Goal: Transaction & Acquisition: Purchase product/service

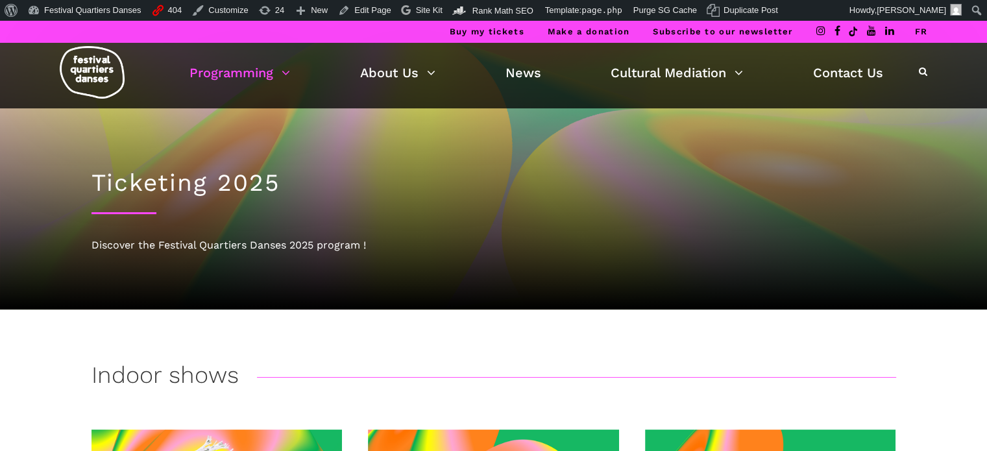
click at [921, 28] on link "FR" at bounding box center [920, 32] width 13 height 10
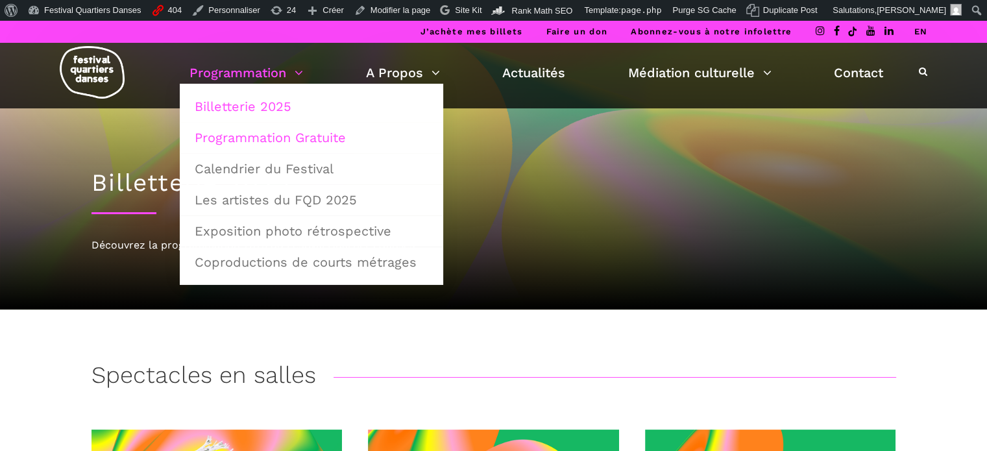
click at [246, 134] on link "Programmation Gratuite" at bounding box center [311, 138] width 249 height 30
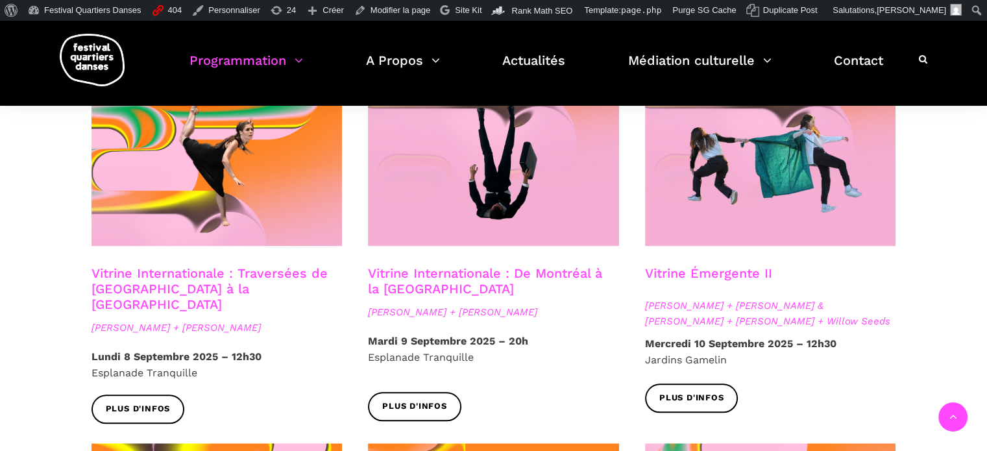
scroll to position [1103, 0]
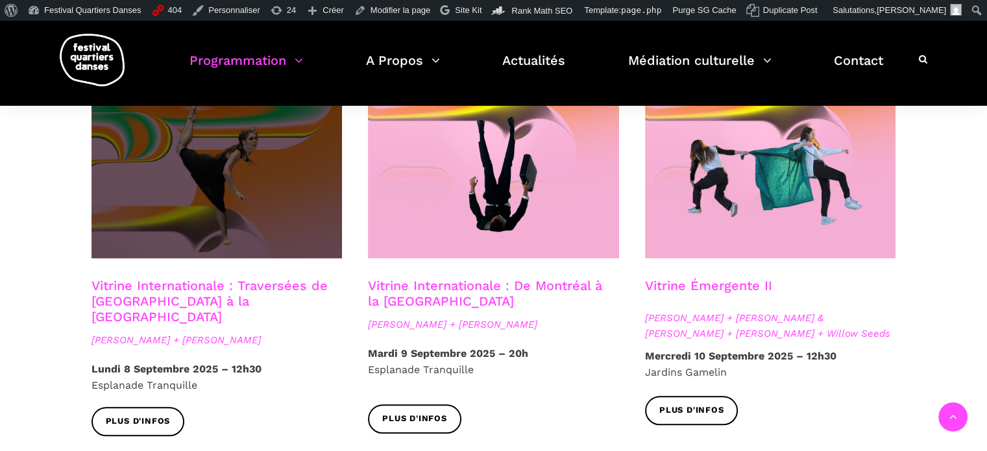
click at [249, 162] on span at bounding box center [216, 174] width 251 height 168
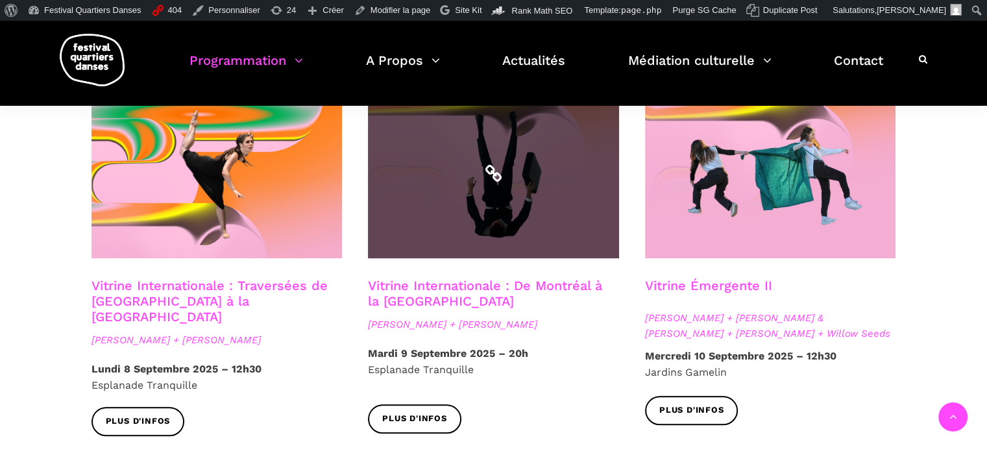
click at [529, 187] on span at bounding box center [493, 174] width 251 height 168
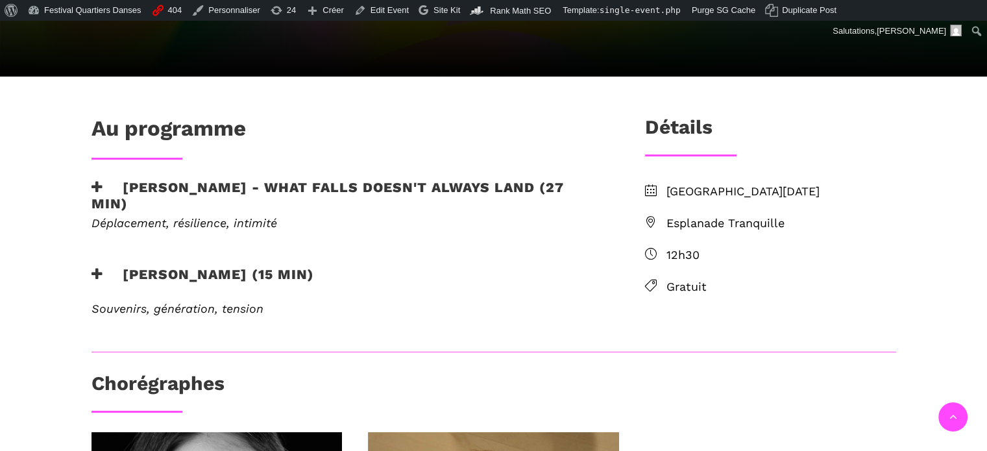
scroll to position [324, 0]
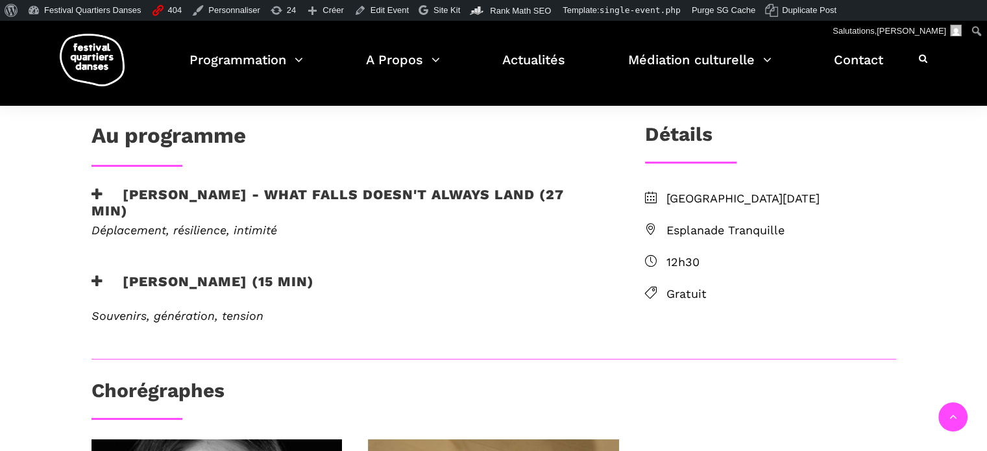
click at [412, 186] on h3 "[PERSON_NAME] - What Falls Doesn't Always Land (27 min)" at bounding box center [346, 202] width 511 height 32
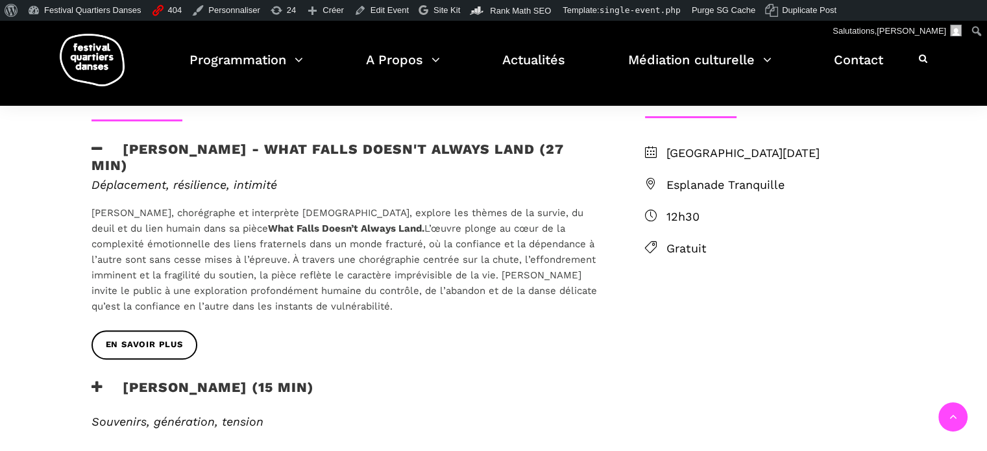
scroll to position [389, 0]
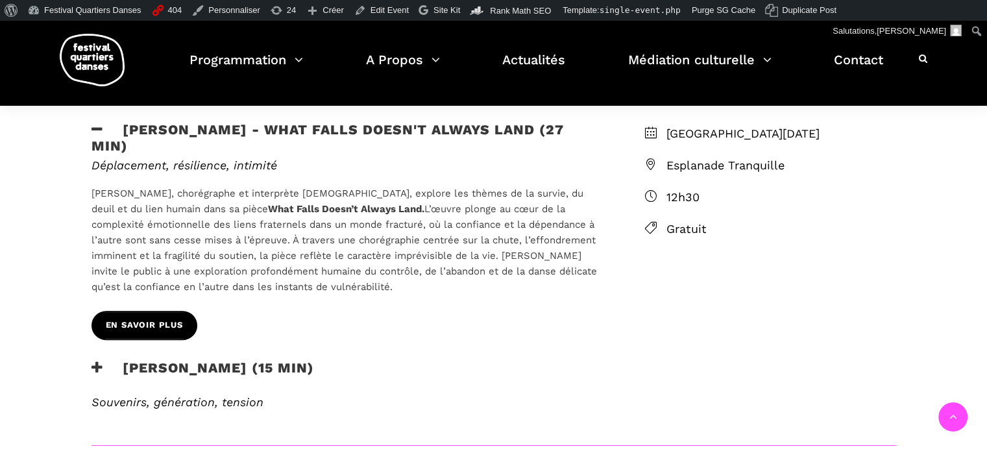
click at [174, 319] on span "EN SAVOIR PLUS" at bounding box center [144, 326] width 77 height 14
click at [167, 313] on link "EN SAVOIR PLUS" at bounding box center [144, 325] width 106 height 29
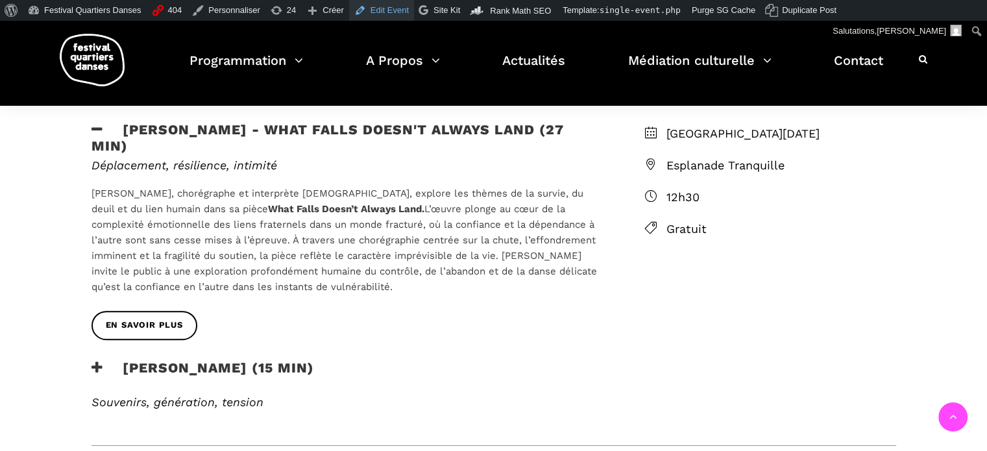
click at [375, 6] on link "Edit Event" at bounding box center [381, 10] width 65 height 21
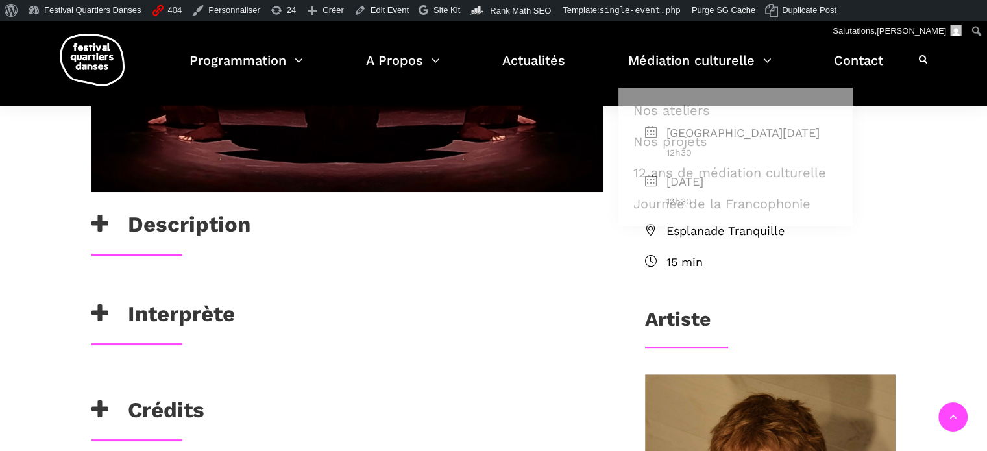
scroll to position [454, 0]
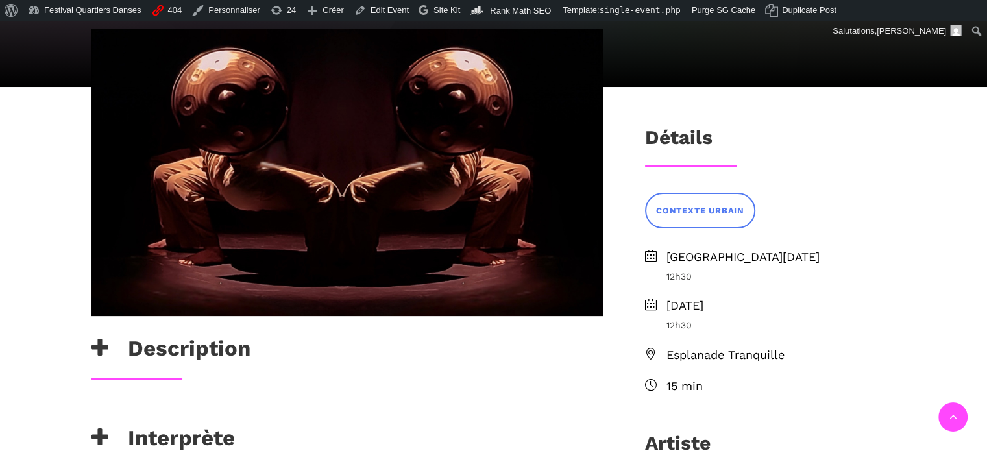
scroll to position [389, 0]
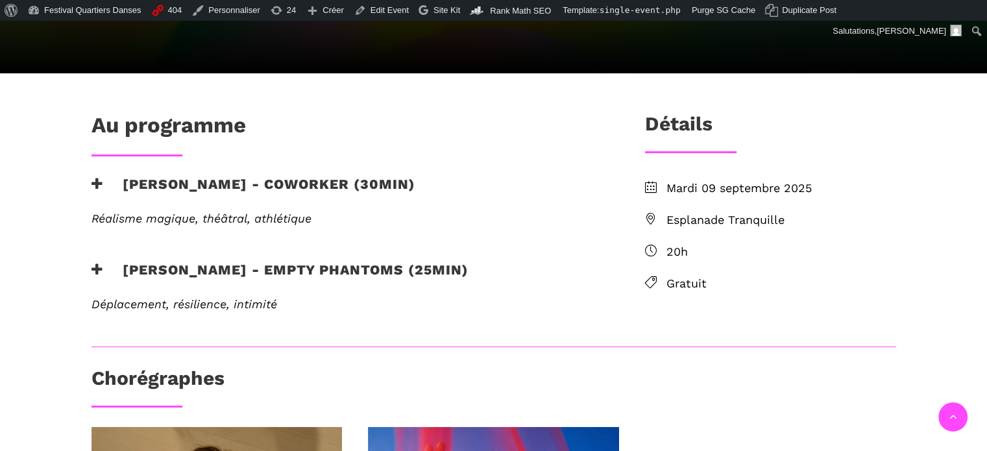
scroll to position [389, 0]
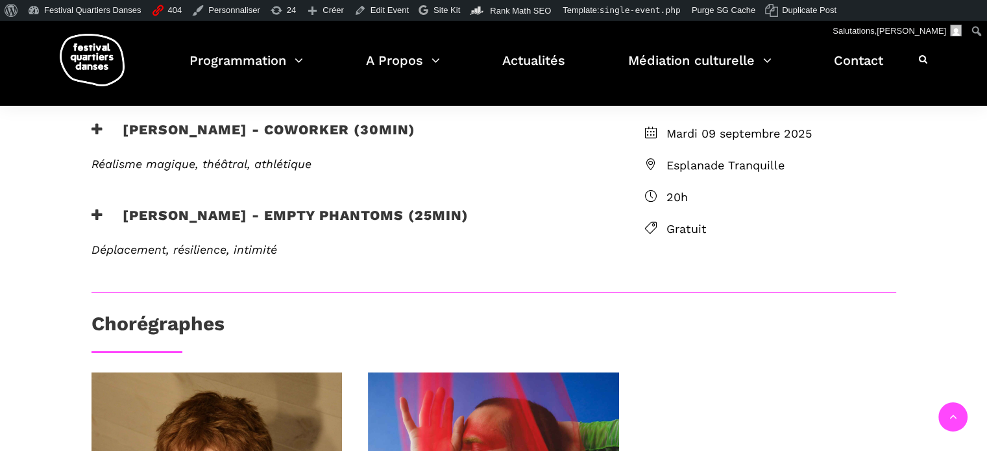
click at [418, 212] on h3 "[PERSON_NAME] - Empty phantoms (25min)" at bounding box center [279, 223] width 377 height 32
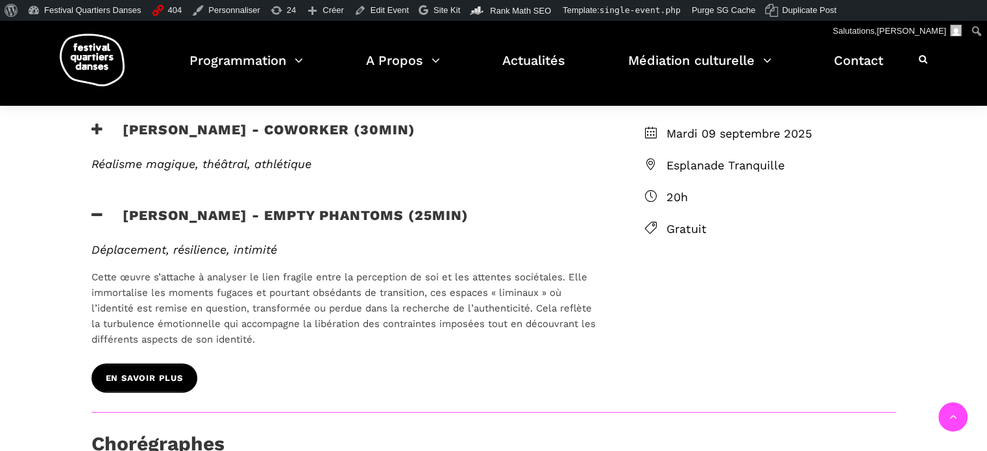
click at [163, 380] on span "EN SAVOIR PLUS" at bounding box center [144, 379] width 77 height 14
click at [156, 378] on span "EN SAVOIR PLUS" at bounding box center [144, 379] width 77 height 14
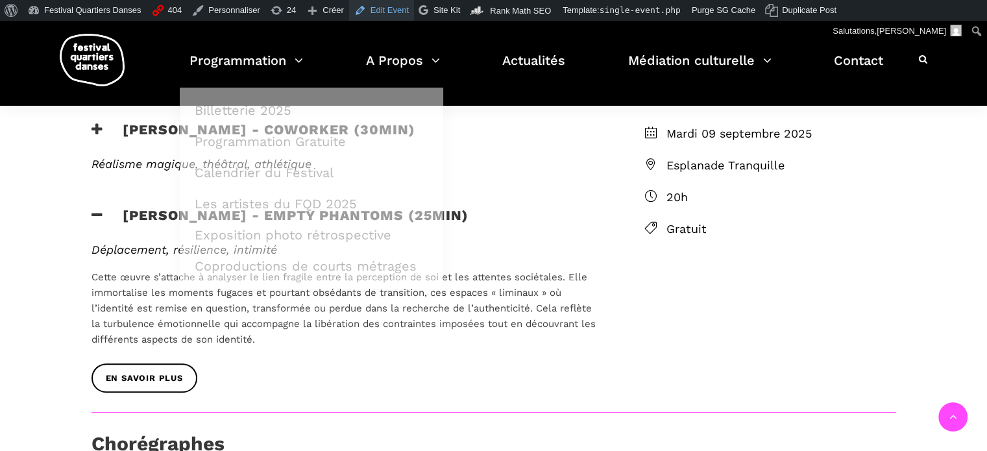
click at [378, 15] on link "Edit Event" at bounding box center [381, 10] width 65 height 21
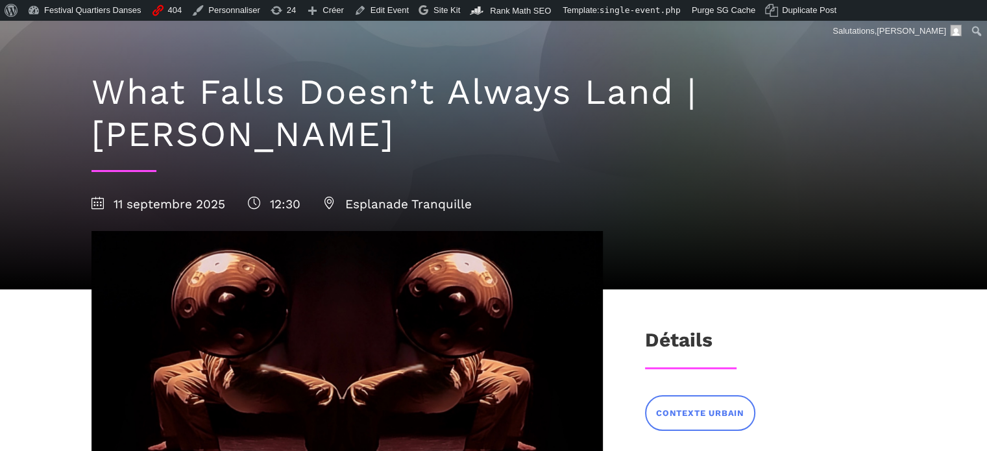
scroll to position [130, 0]
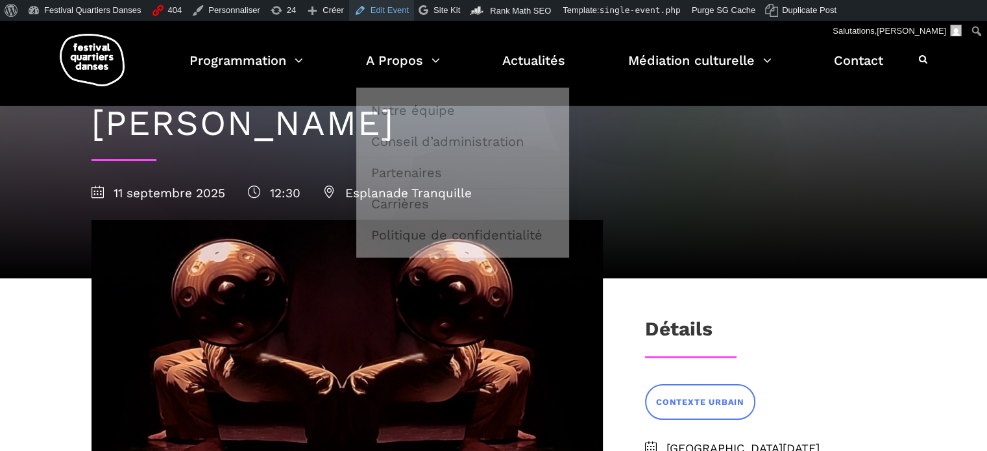
click at [380, 13] on link "Edit Event" at bounding box center [381, 10] width 65 height 21
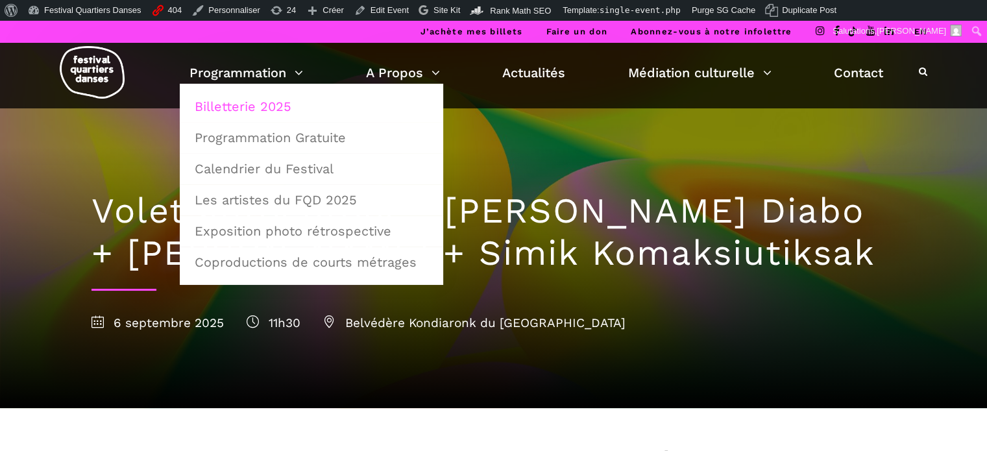
click at [247, 106] on link "Billetterie 2025" at bounding box center [311, 106] width 249 height 30
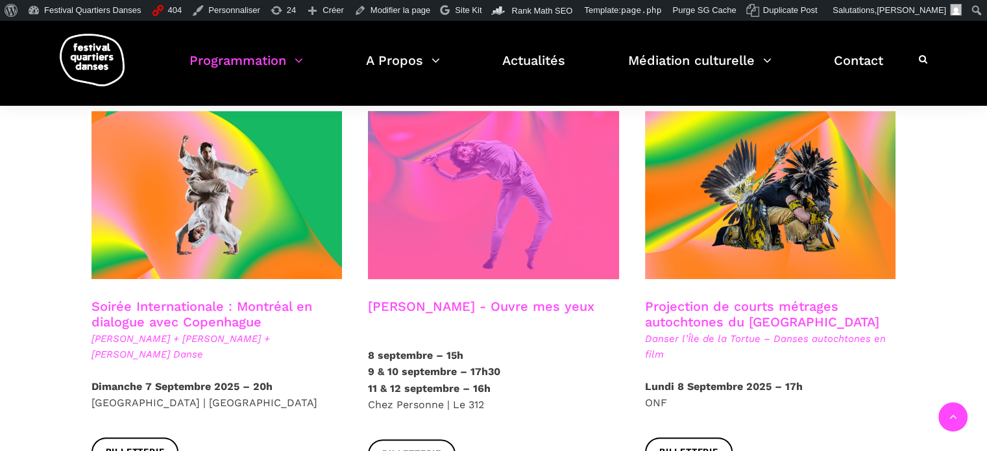
scroll to position [714, 0]
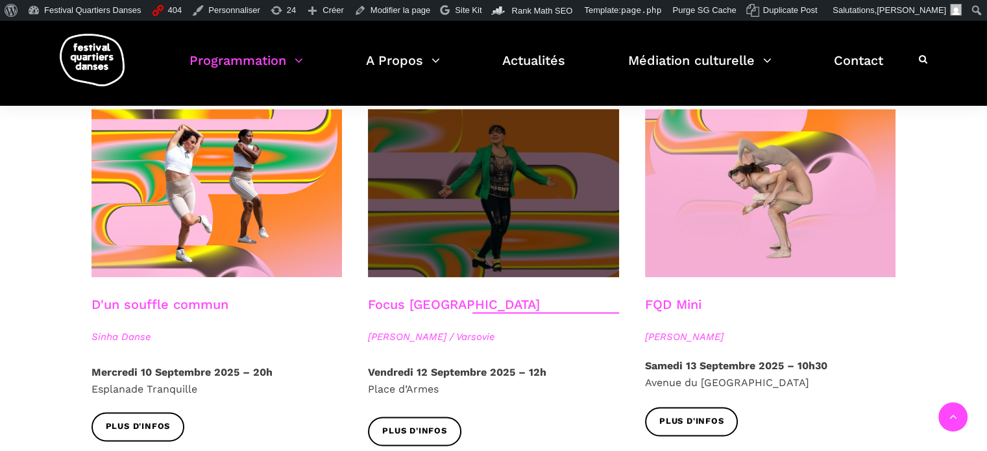
scroll to position [1427, 0]
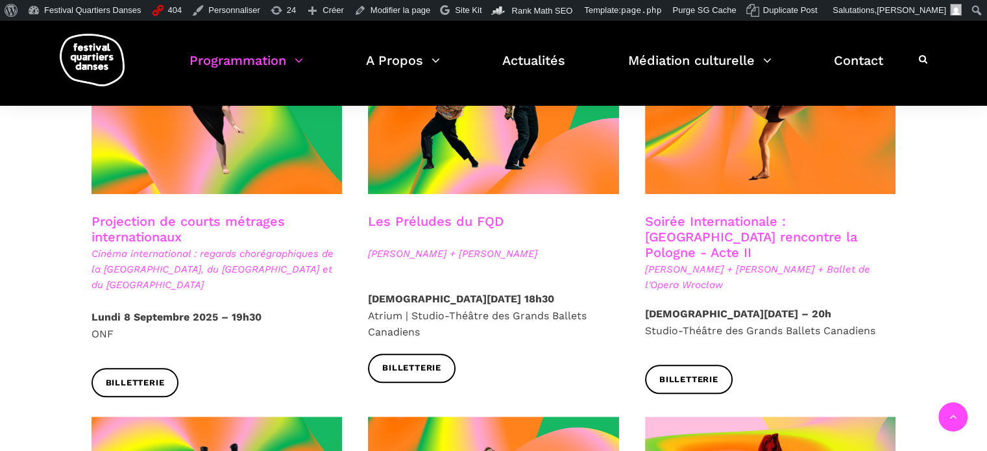
scroll to position [1190, 0]
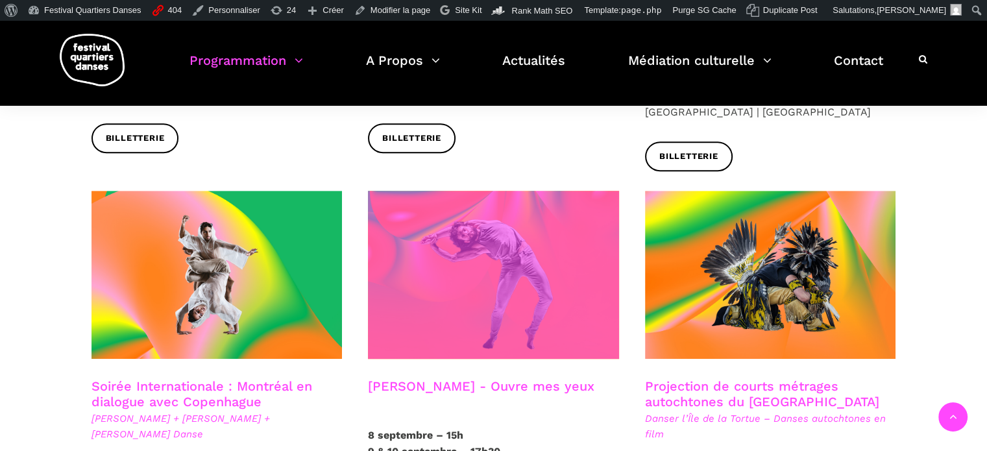
scroll to position [609, 0]
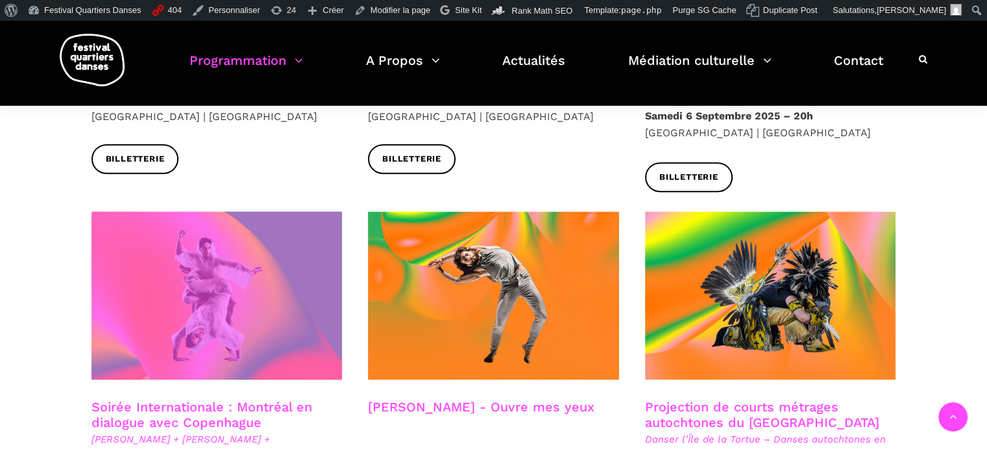
click at [220, 257] on span at bounding box center [216, 295] width 251 height 168
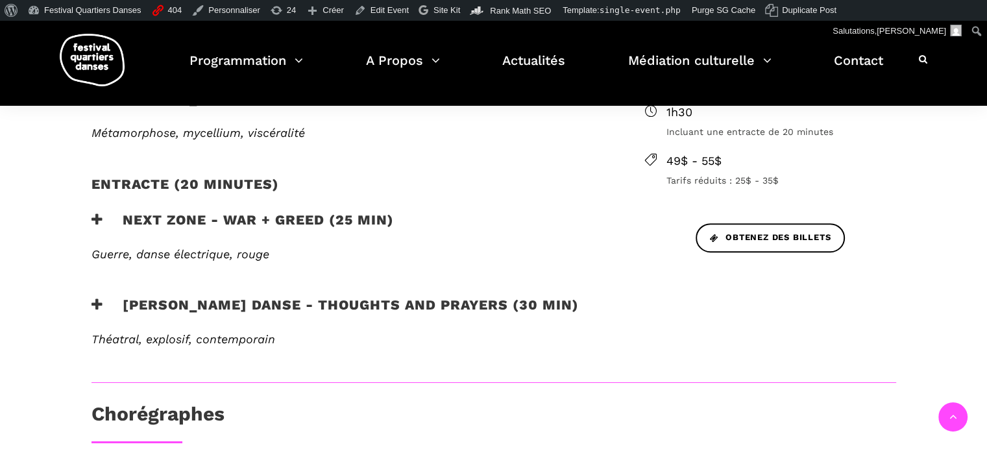
scroll to position [584, 0]
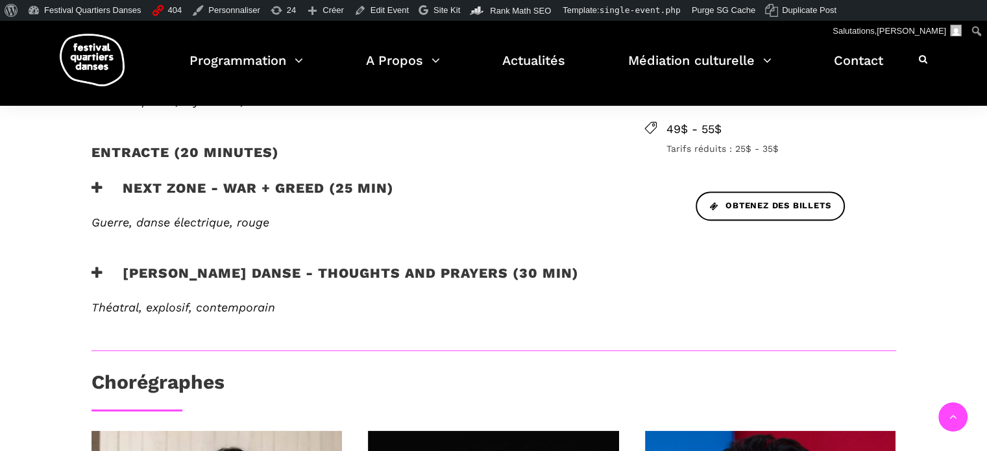
click at [236, 180] on h3 "next zone - WAR + GREED (25 min)" at bounding box center [242, 196] width 302 height 32
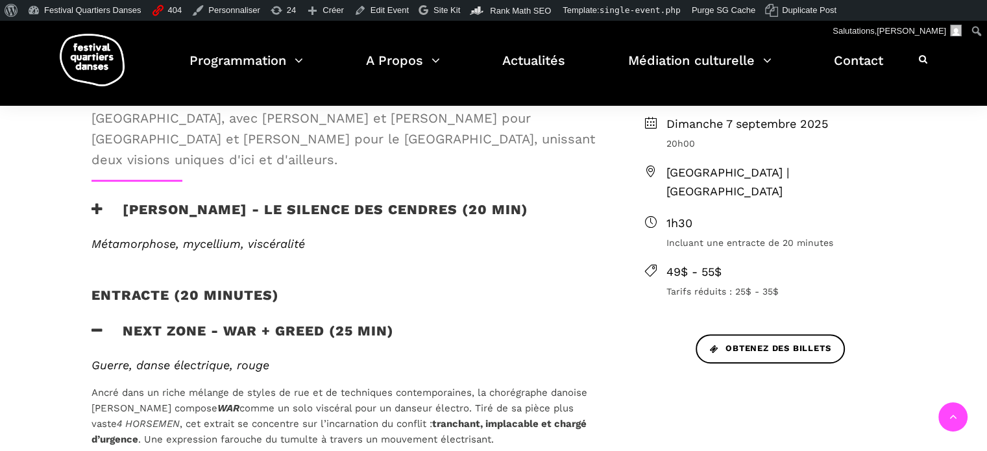
scroll to position [454, 0]
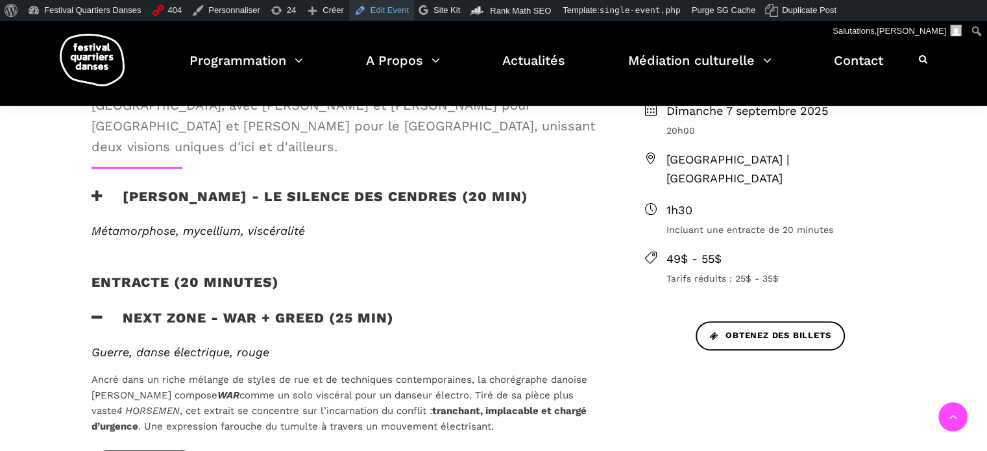
click at [390, 18] on link "Edit Event" at bounding box center [381, 10] width 65 height 21
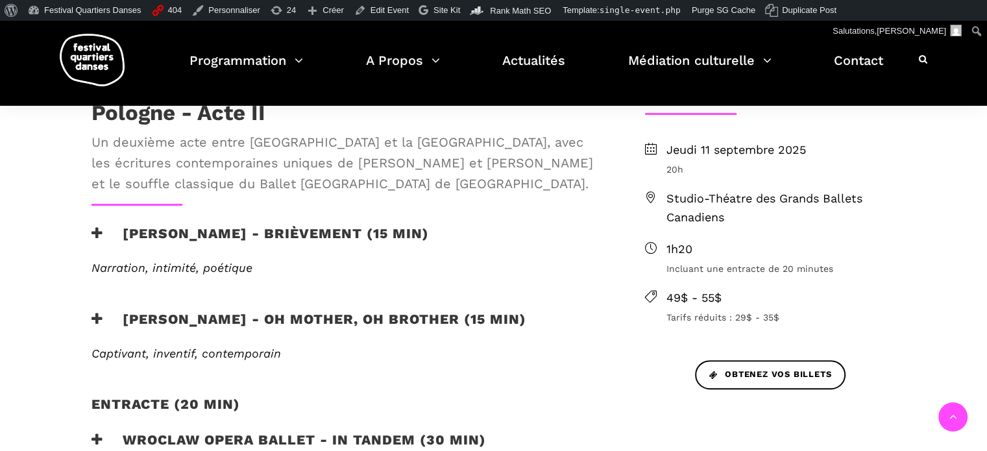
scroll to position [389, 0]
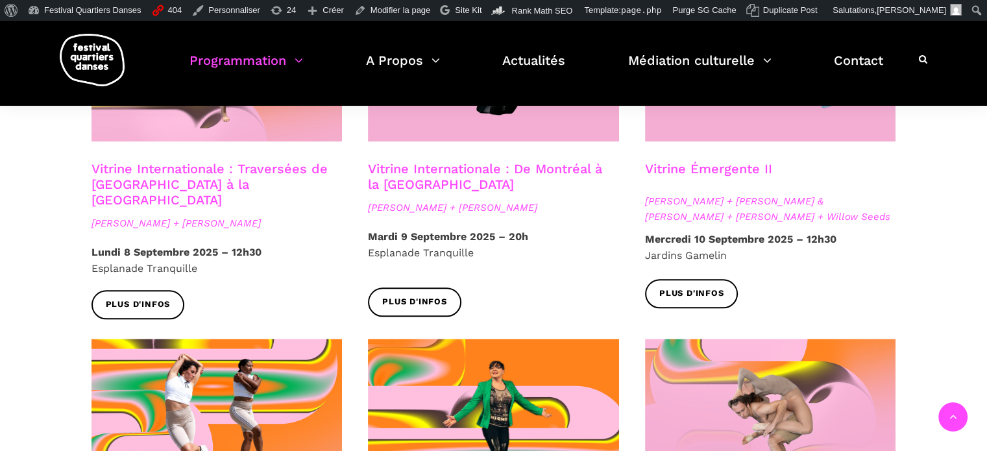
scroll to position [1220, 0]
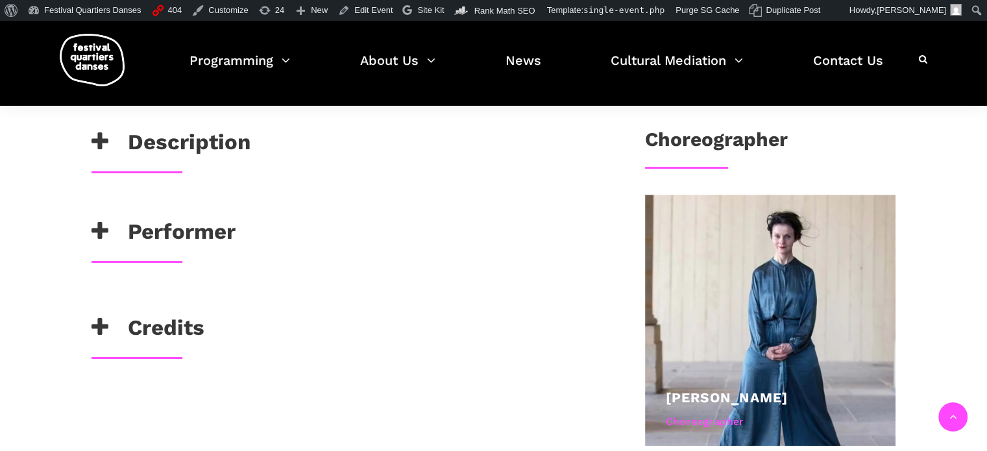
scroll to position [584, 0]
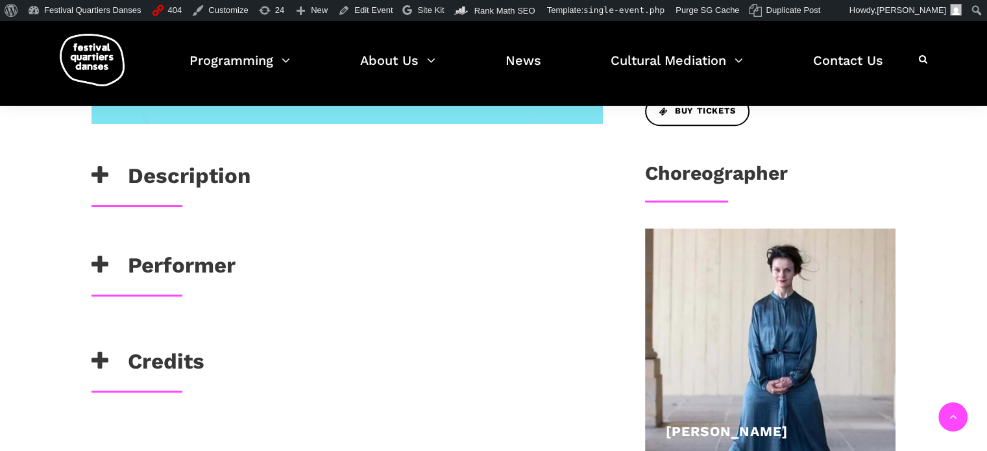
click at [226, 184] on h3 "Description" at bounding box center [170, 179] width 159 height 32
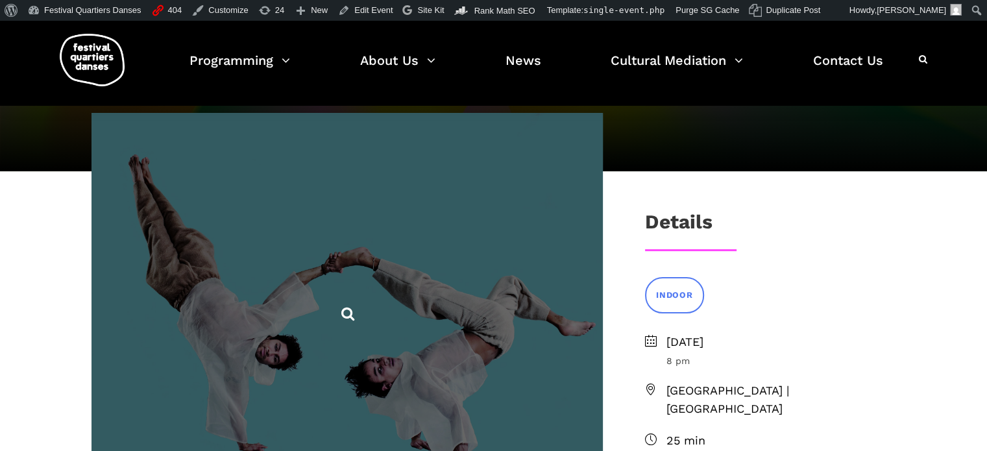
scroll to position [0, 0]
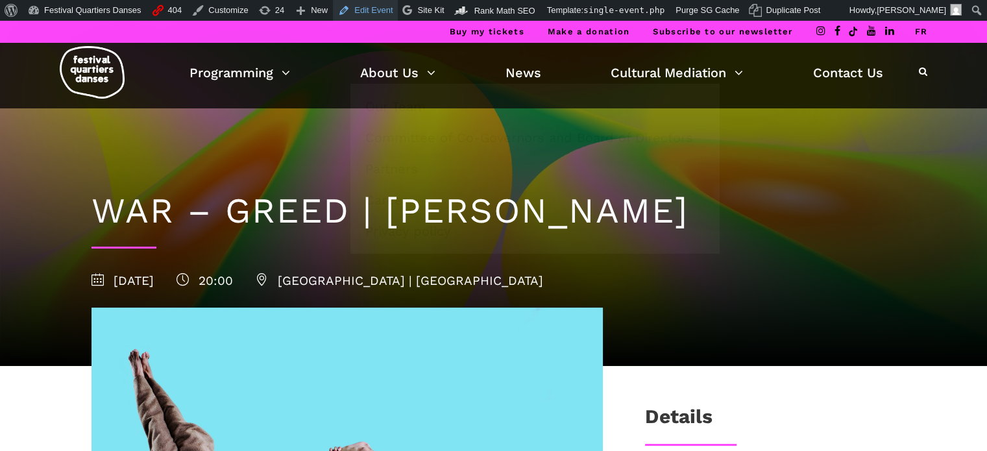
click at [363, 7] on link "Edit Event" at bounding box center [365, 10] width 65 height 21
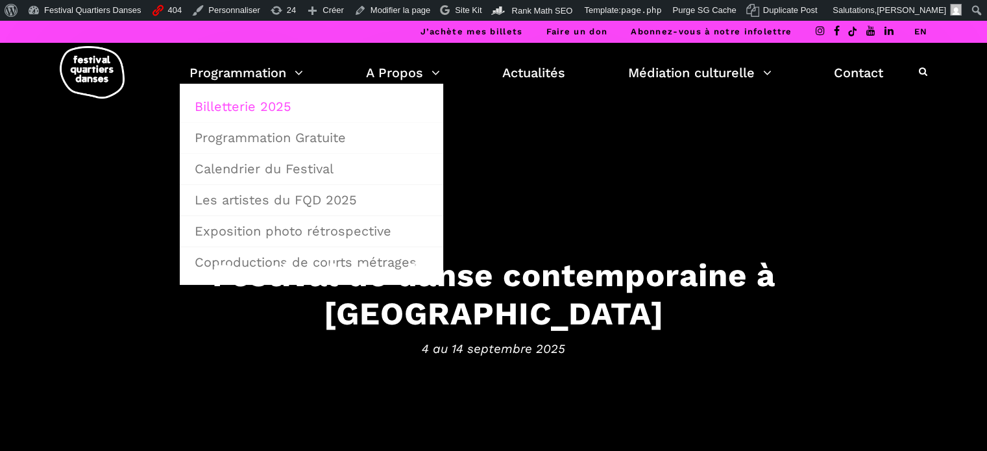
click at [249, 105] on link "Billetterie 2025" at bounding box center [311, 106] width 249 height 30
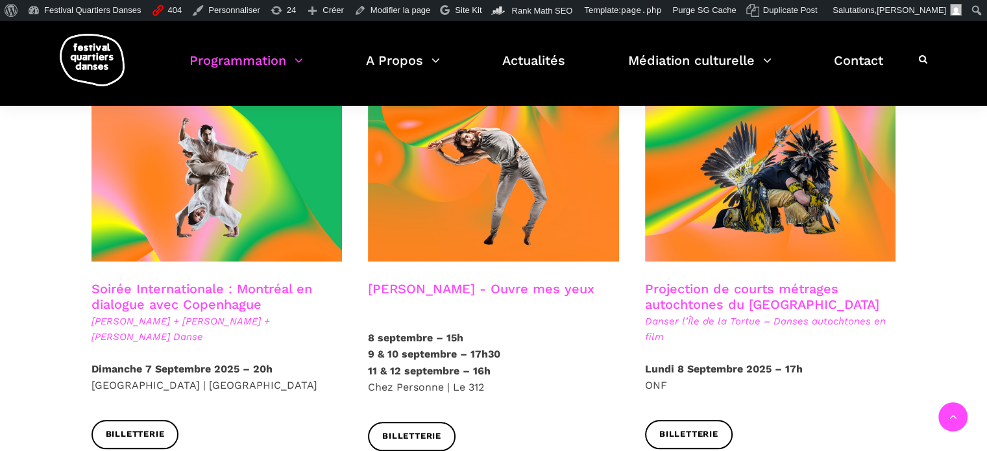
scroll to position [714, 0]
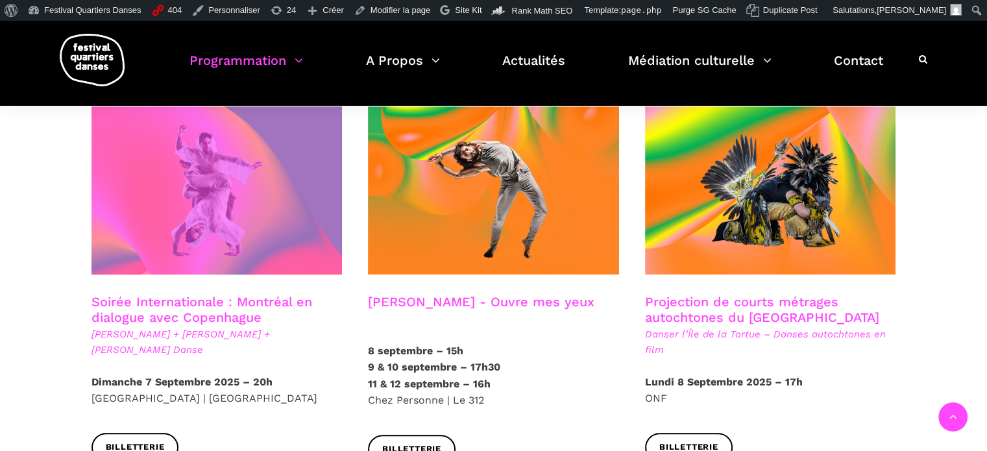
click at [249, 238] on span at bounding box center [216, 190] width 251 height 168
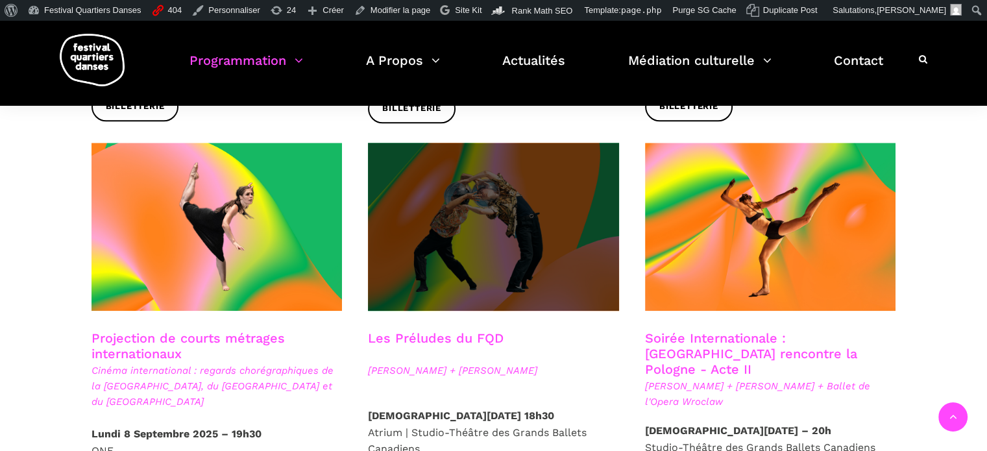
scroll to position [1038, 0]
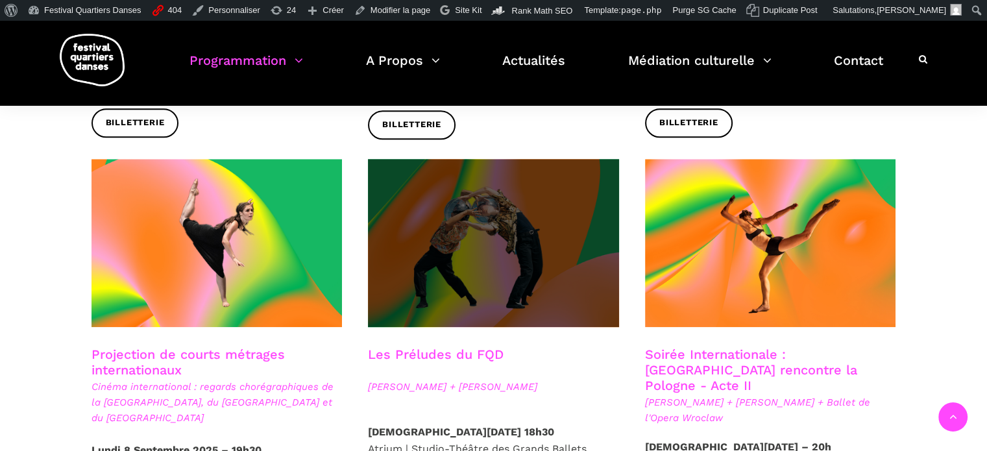
click at [517, 211] on span at bounding box center [493, 243] width 251 height 168
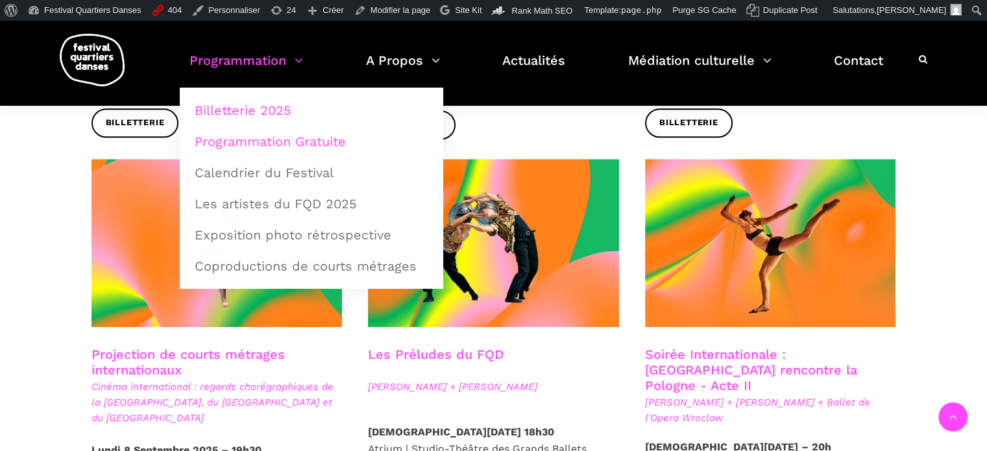
click at [241, 147] on link "Programmation Gratuite" at bounding box center [311, 142] width 249 height 30
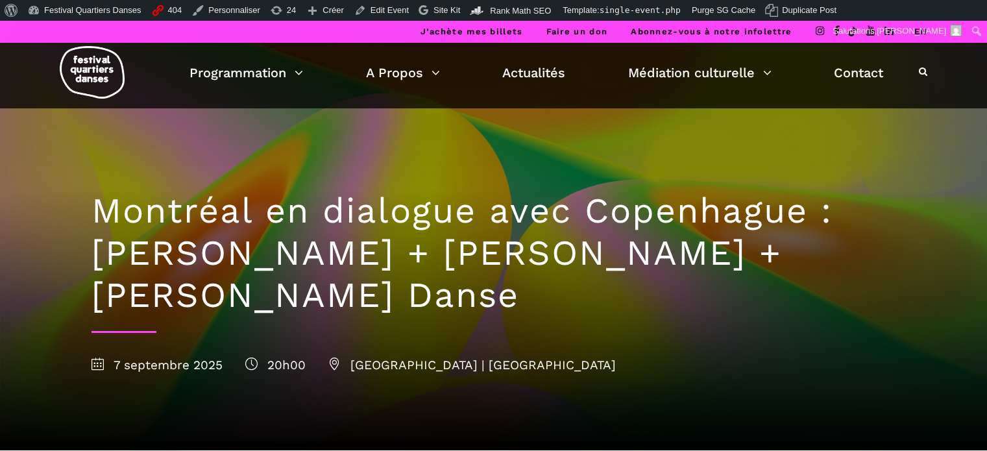
click at [921, 31] on link "EN" at bounding box center [920, 32] width 14 height 10
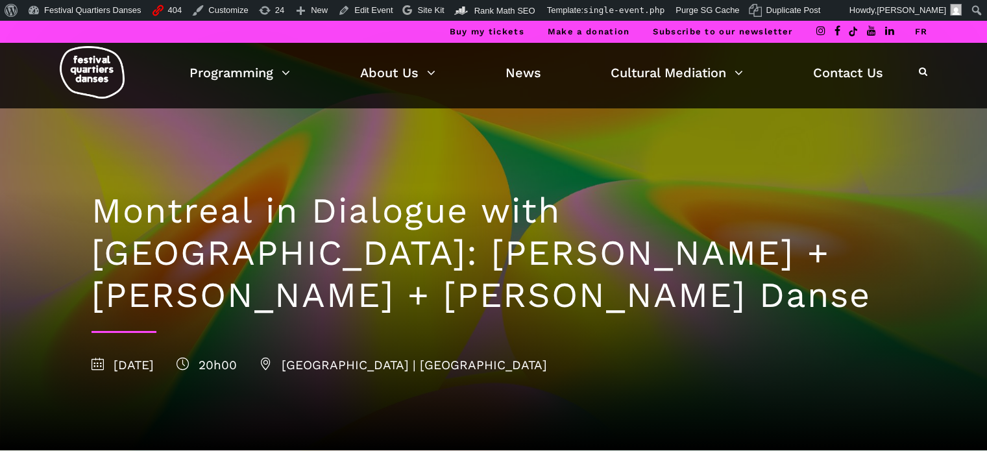
click at [917, 29] on link "FR" at bounding box center [920, 32] width 13 height 10
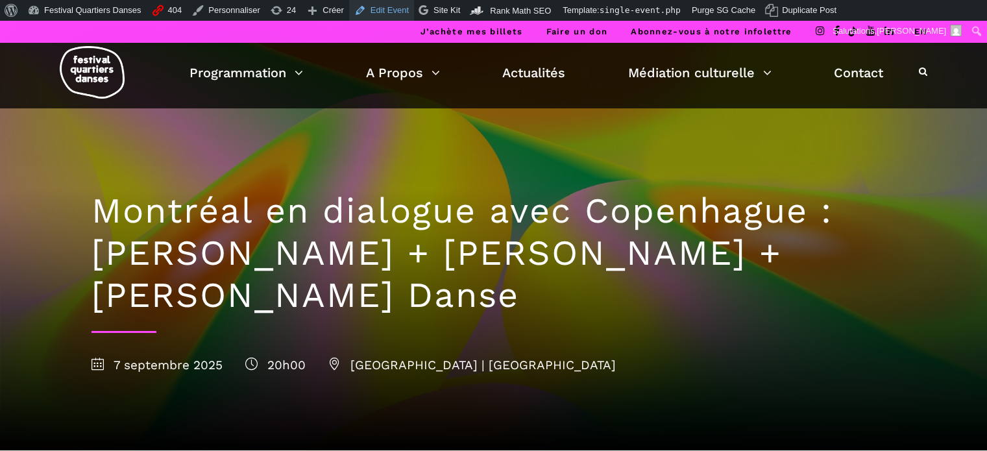
click at [363, 12] on link "Edit Event" at bounding box center [381, 10] width 65 height 21
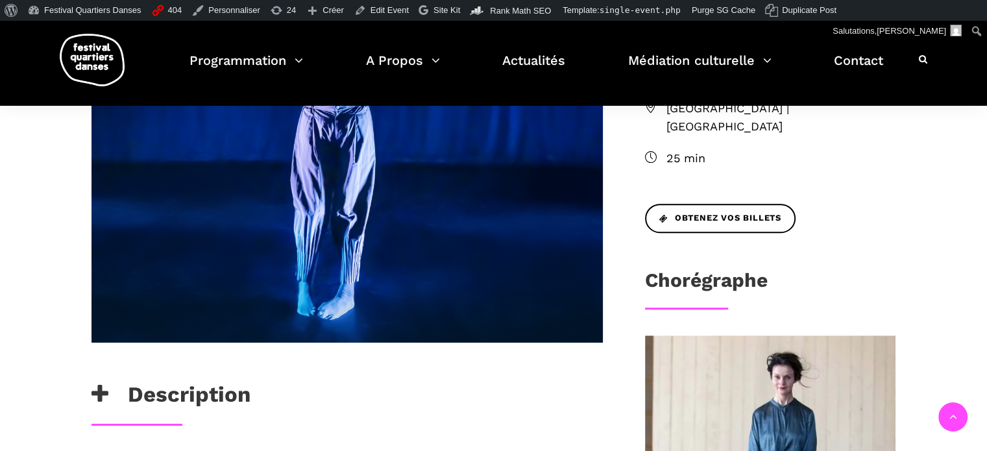
scroll to position [649, 0]
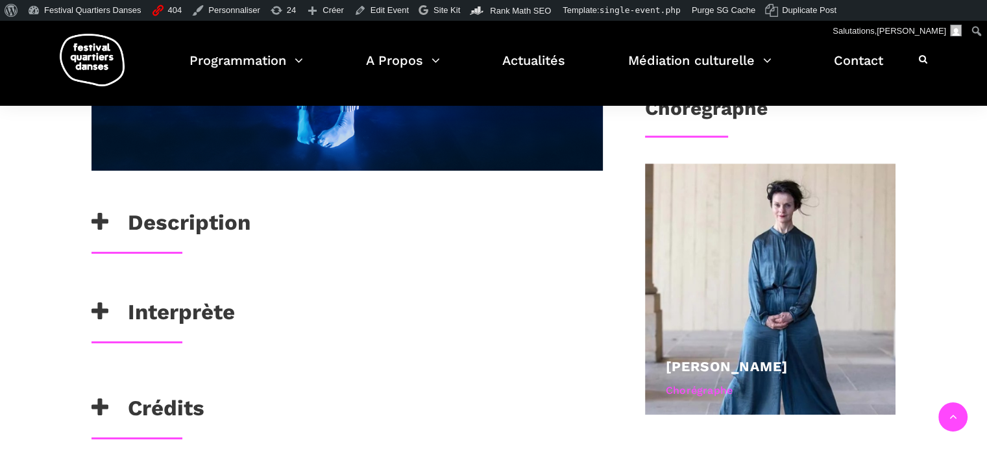
click at [219, 223] on h3 "Description" at bounding box center [170, 226] width 159 height 32
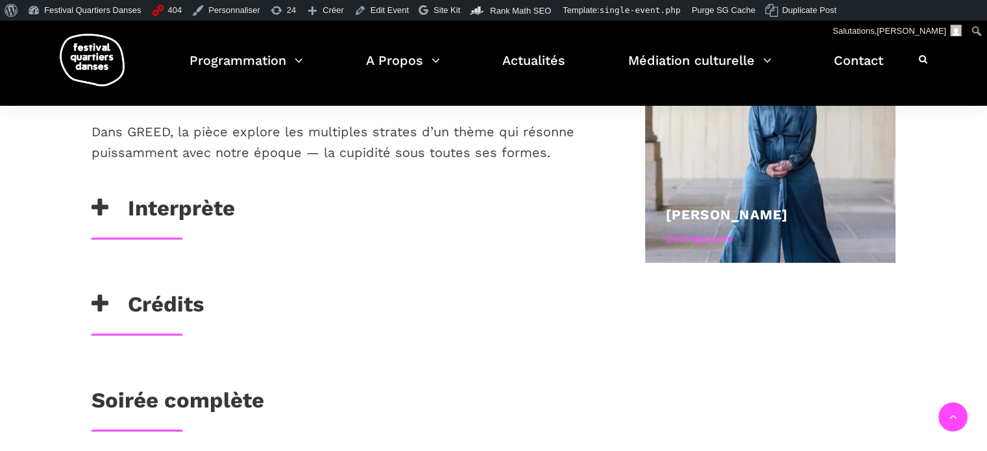
scroll to position [778, 0]
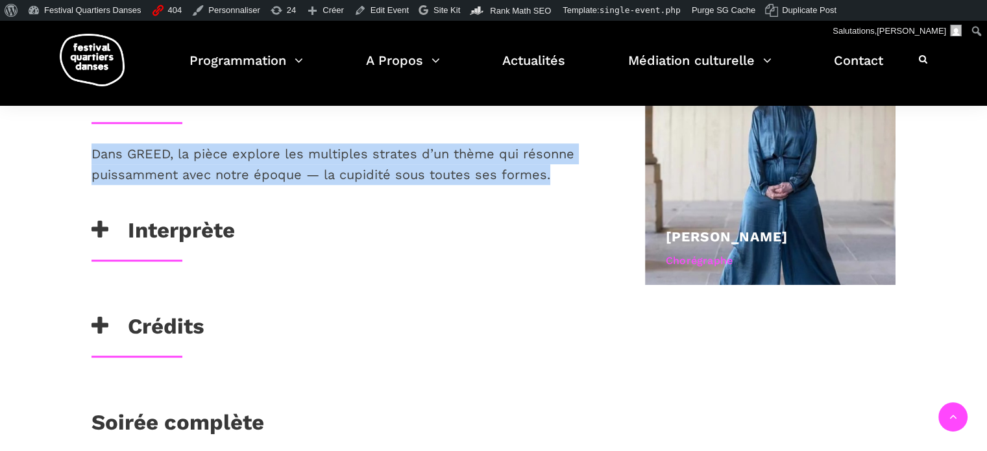
drag, startPoint x: 545, startPoint y: 173, endPoint x: 86, endPoint y: 144, distance: 460.2
click at [90, 143] on div "Dans GREED, la pièce explore les multiples strates d’un thème qui résonne puiss…" at bounding box center [346, 180] width 537 height 74
copy p "Dans GREED, la pièce explore les multiples strates d’un thème qui résonne puiss…"
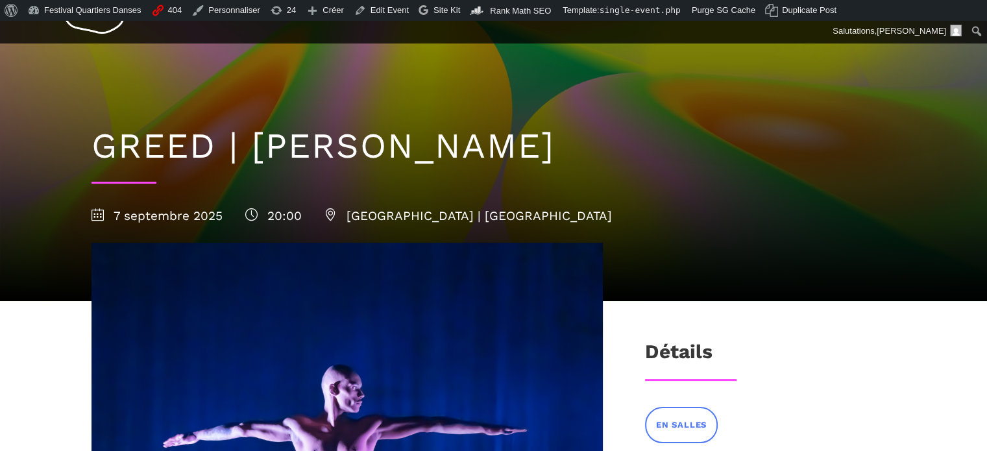
scroll to position [0, 0]
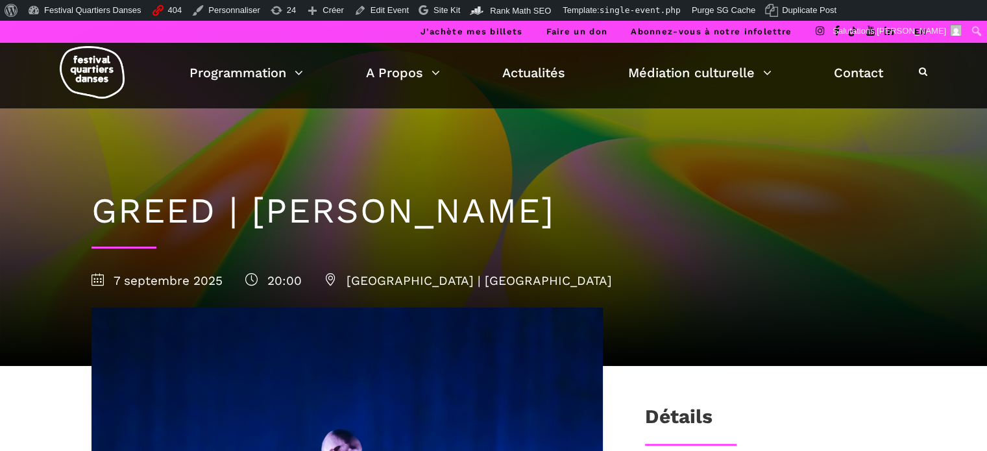
click at [921, 30] on link "EN" at bounding box center [920, 32] width 14 height 10
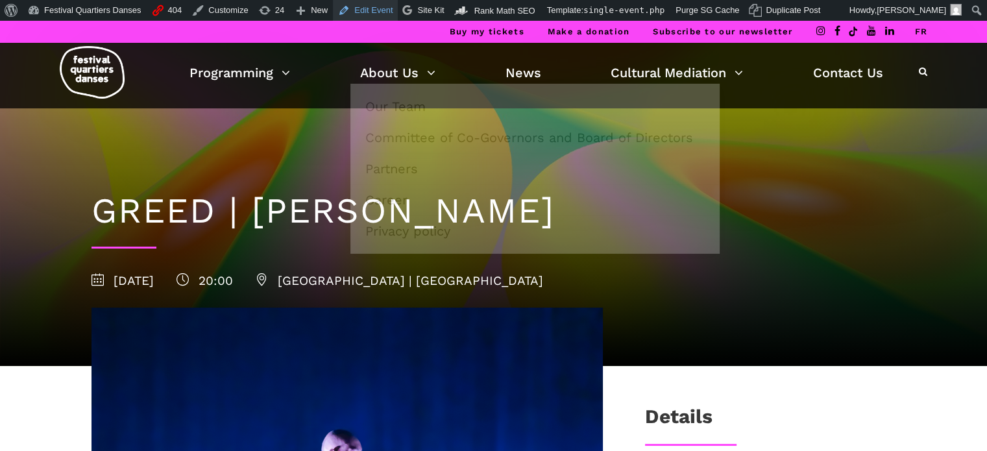
click at [357, 11] on link "Edit Event" at bounding box center [365, 10] width 65 height 21
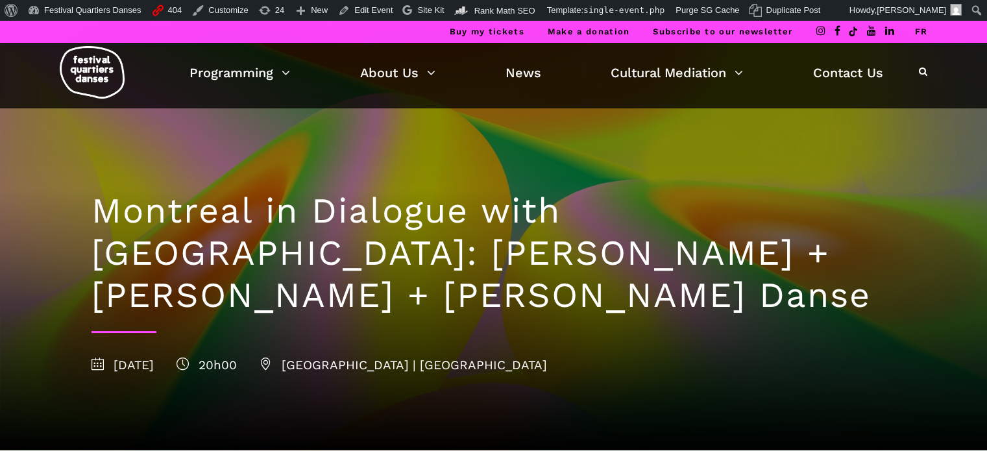
click at [916, 29] on link "FR" at bounding box center [920, 32] width 13 height 10
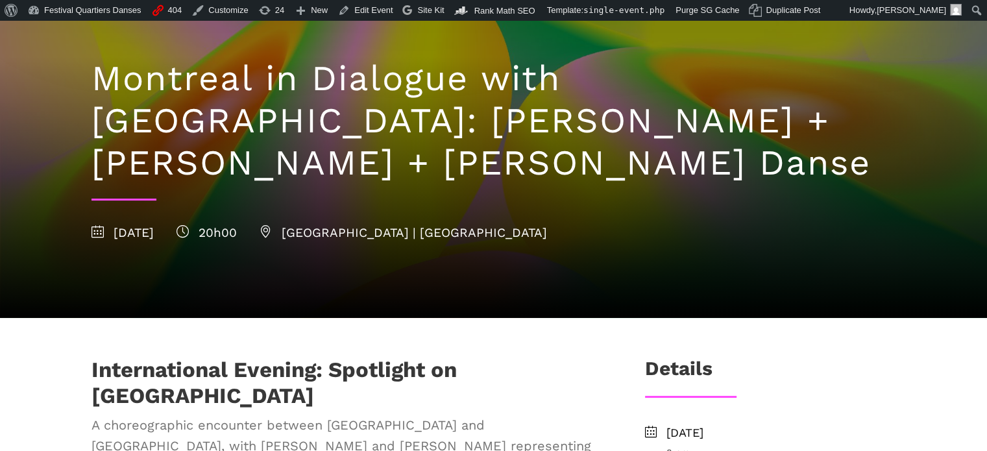
scroll to position [451, 0]
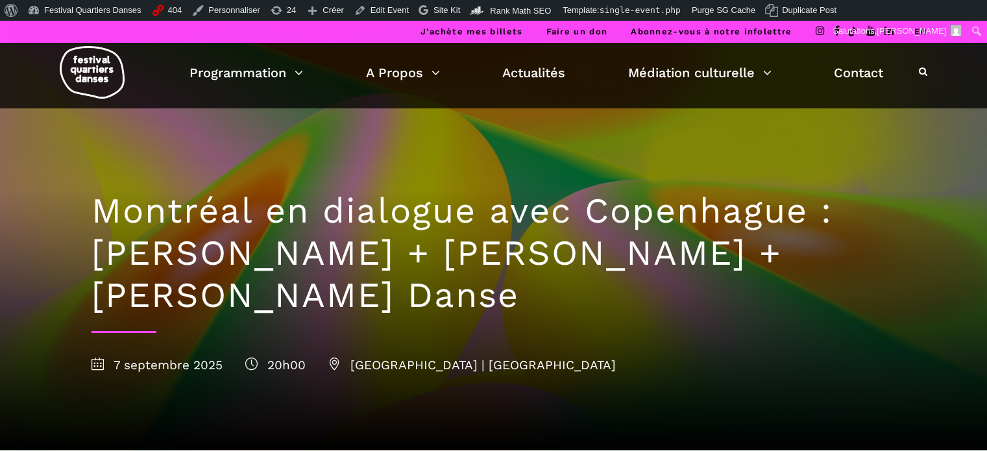
click at [919, 32] on link "EN" at bounding box center [920, 32] width 14 height 10
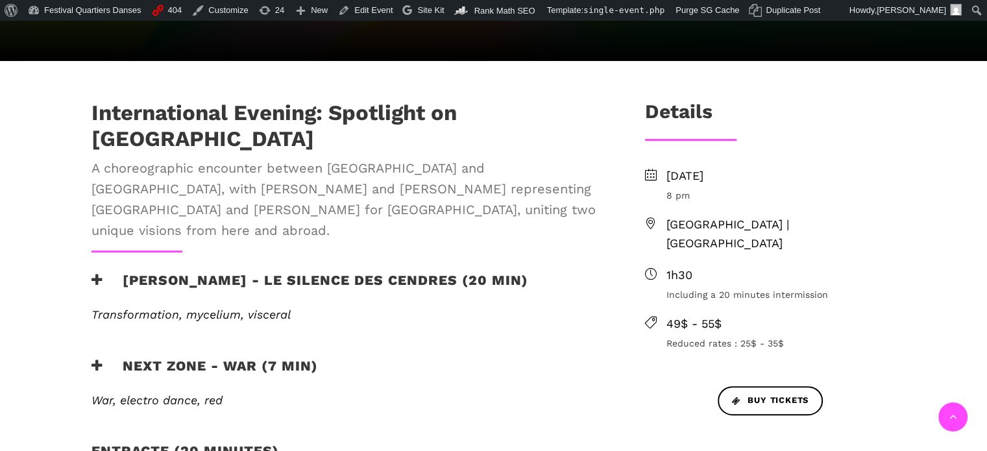
scroll to position [649, 0]
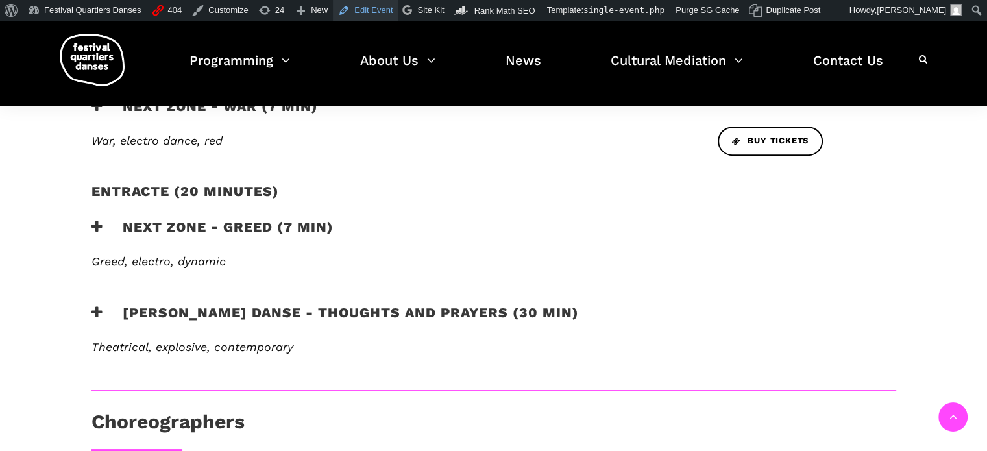
click at [340, 15] on link "Edit Event" at bounding box center [365, 10] width 65 height 21
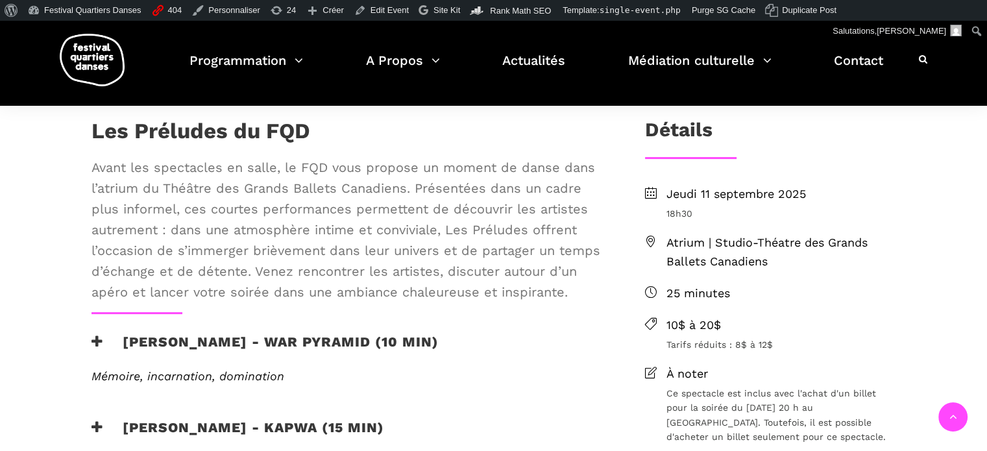
scroll to position [259, 0]
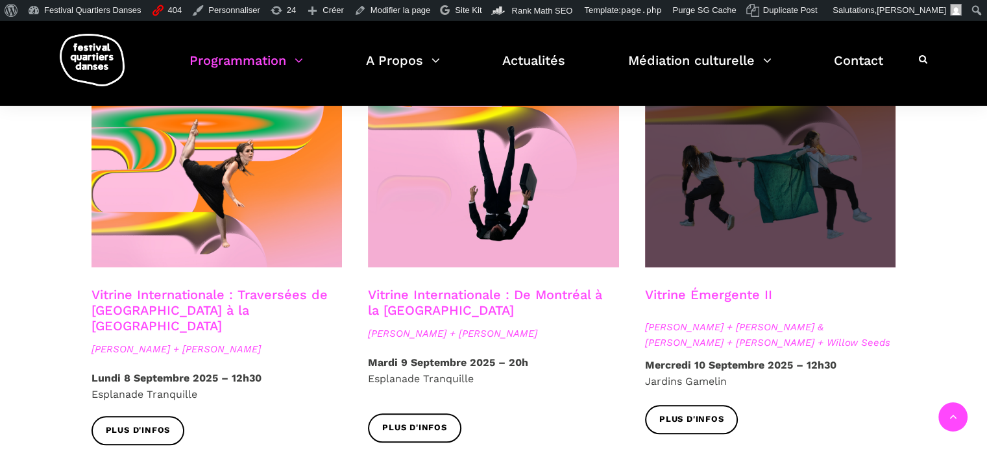
scroll to position [1103, 0]
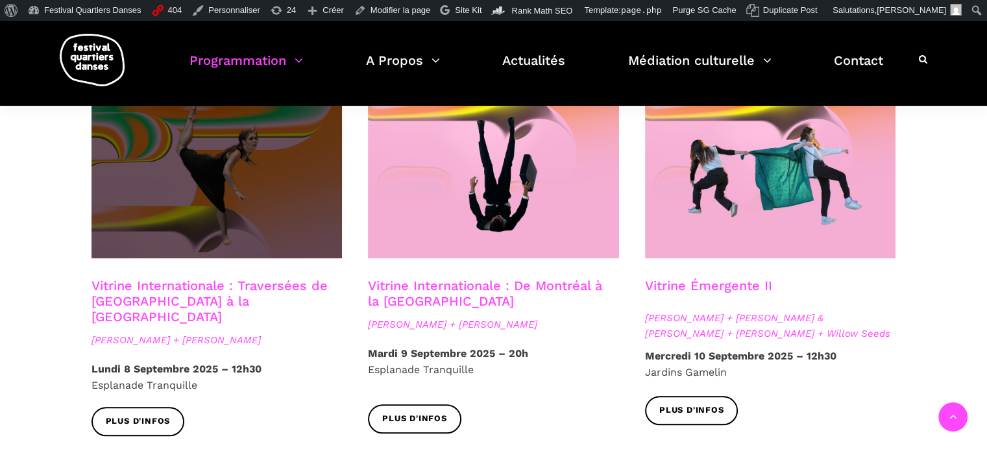
click at [285, 215] on span at bounding box center [216, 174] width 251 height 168
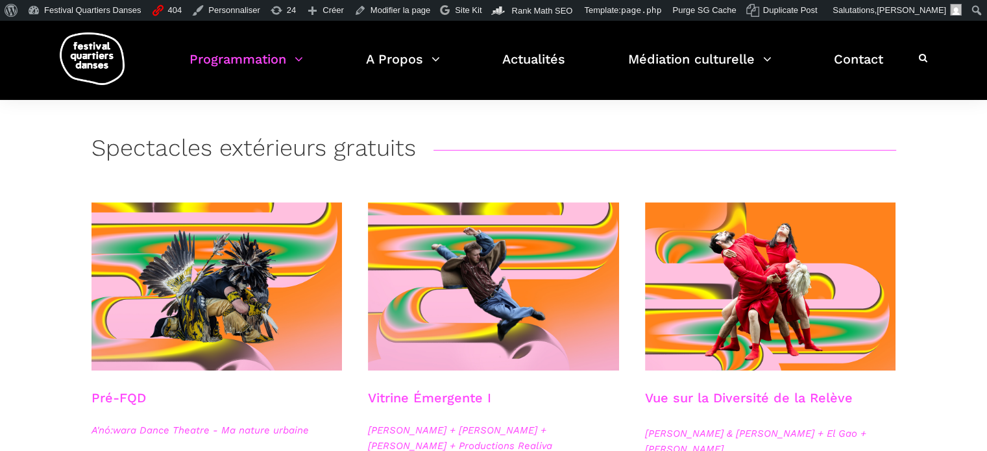
scroll to position [0, 0]
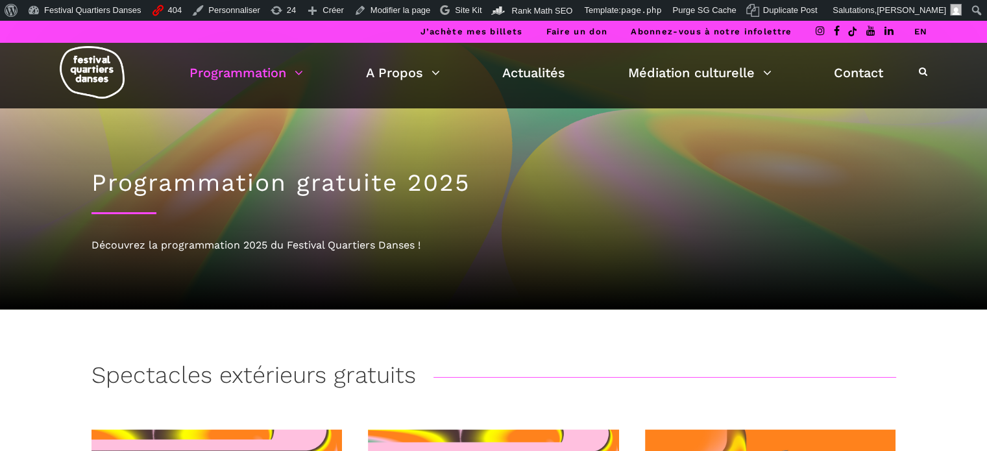
click at [918, 32] on link "EN" at bounding box center [920, 32] width 14 height 10
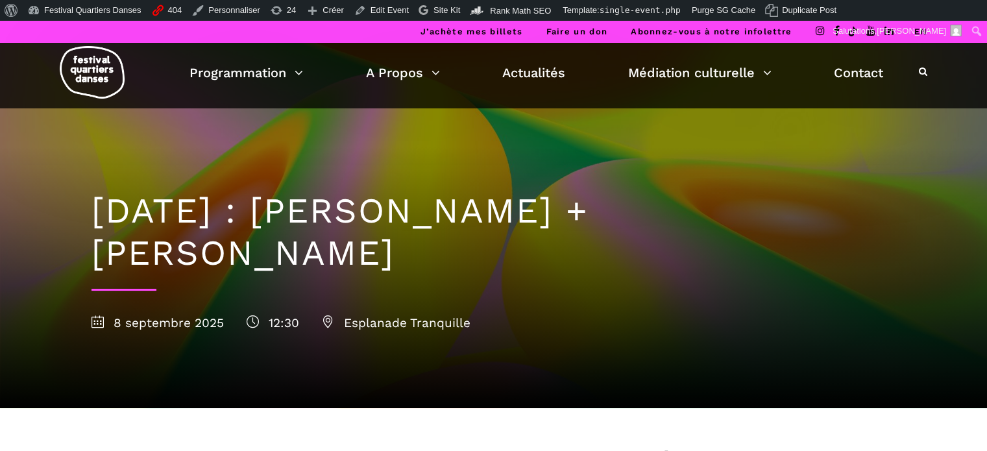
drag, startPoint x: 915, startPoint y: 29, endPoint x: 915, endPoint y: 36, distance: 7.8
click at [915, 30] on link "EN" at bounding box center [920, 32] width 14 height 10
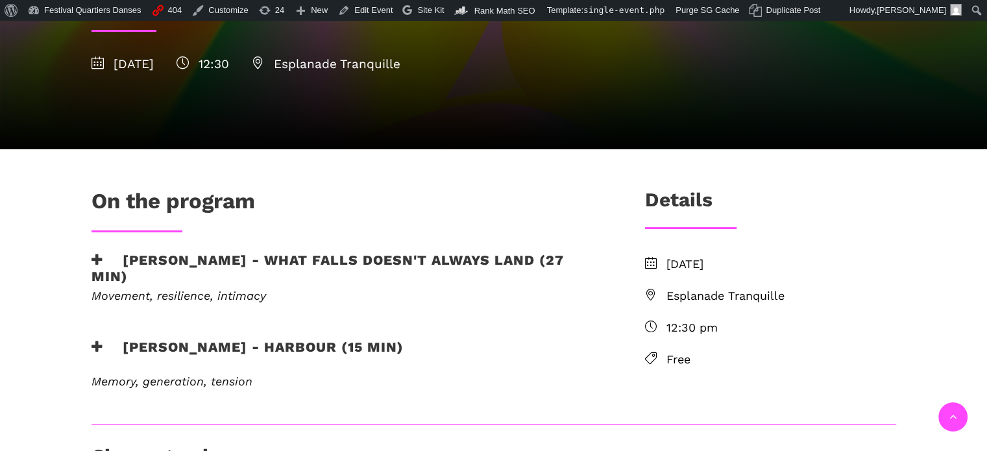
scroll to position [259, 0]
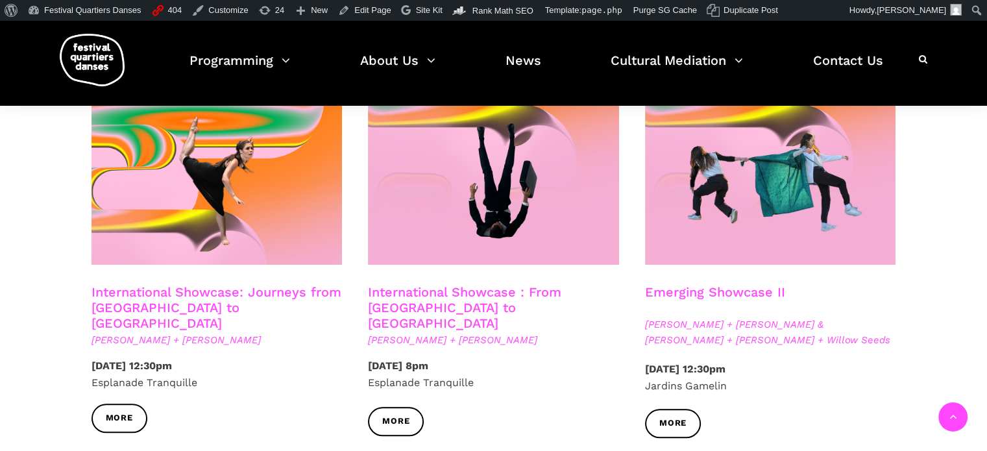
scroll to position [1038, 0]
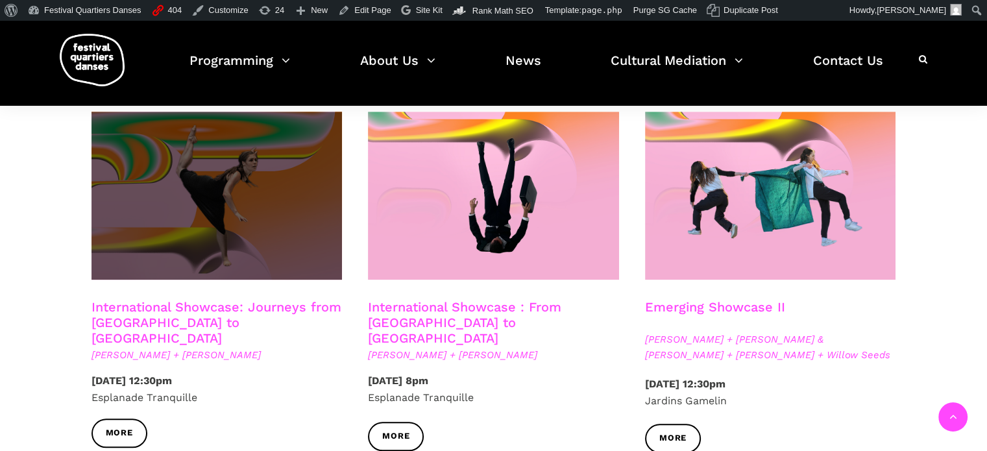
click at [252, 225] on span at bounding box center [216, 196] width 251 height 168
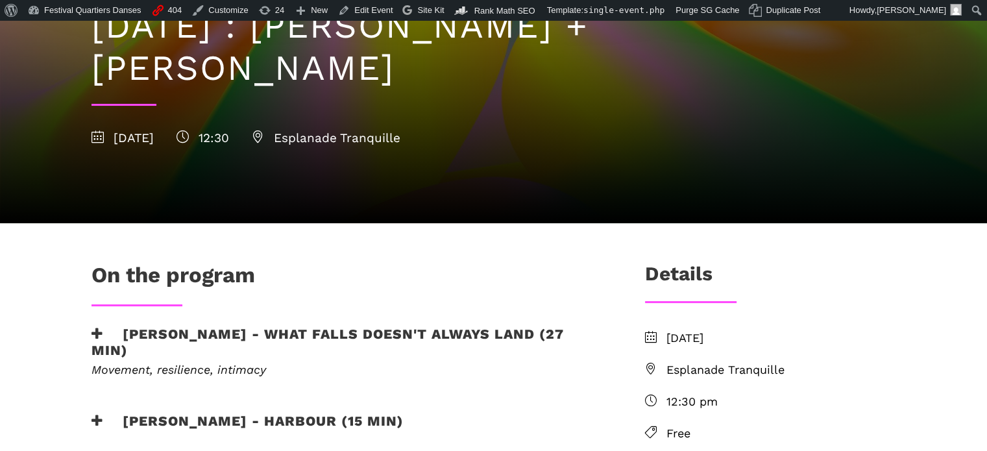
scroll to position [195, 0]
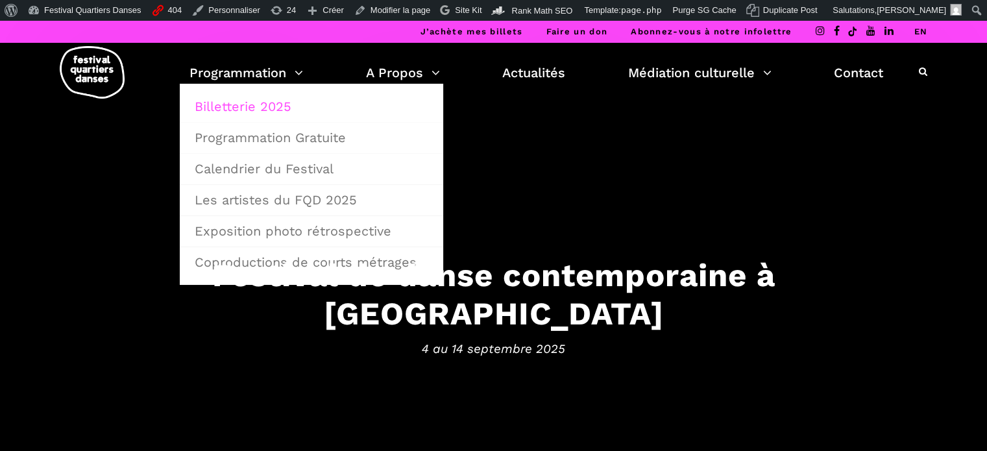
click at [253, 108] on link "Billetterie 2025" at bounding box center [311, 106] width 249 height 30
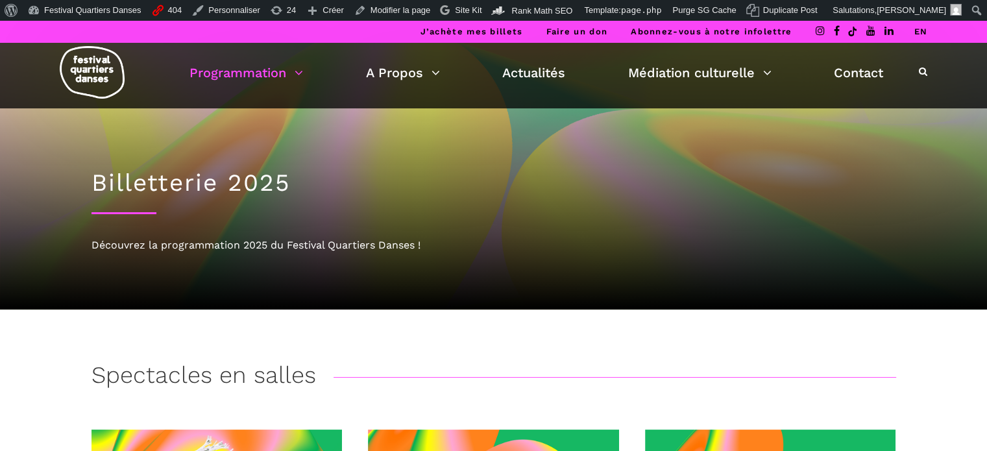
click at [917, 27] on link "EN" at bounding box center [920, 32] width 14 height 10
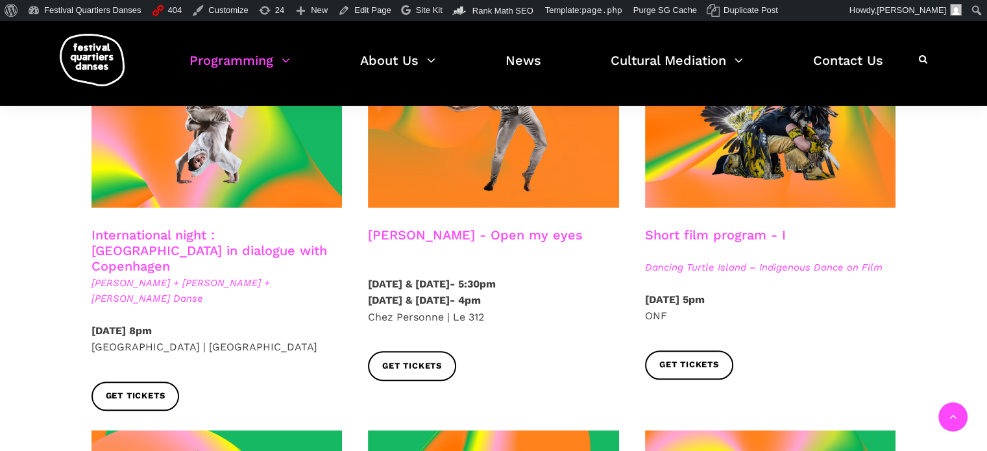
scroll to position [778, 0]
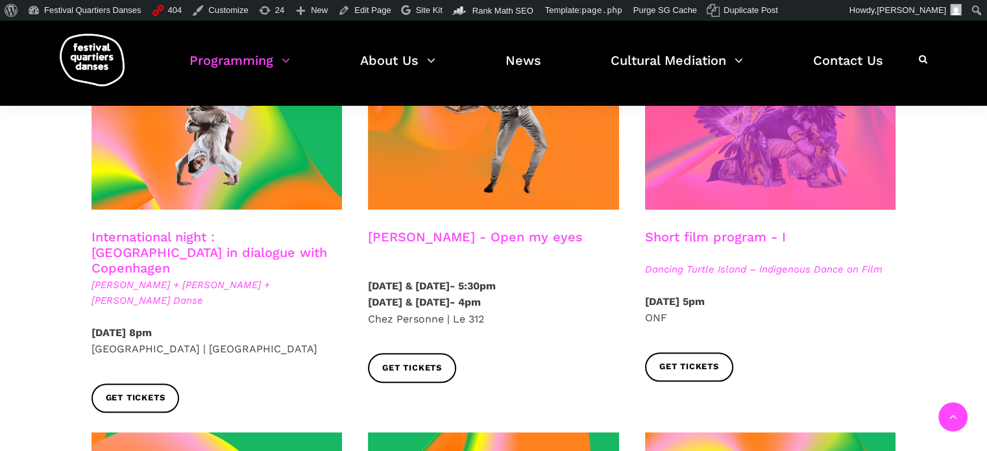
click at [809, 154] on span at bounding box center [770, 126] width 251 height 168
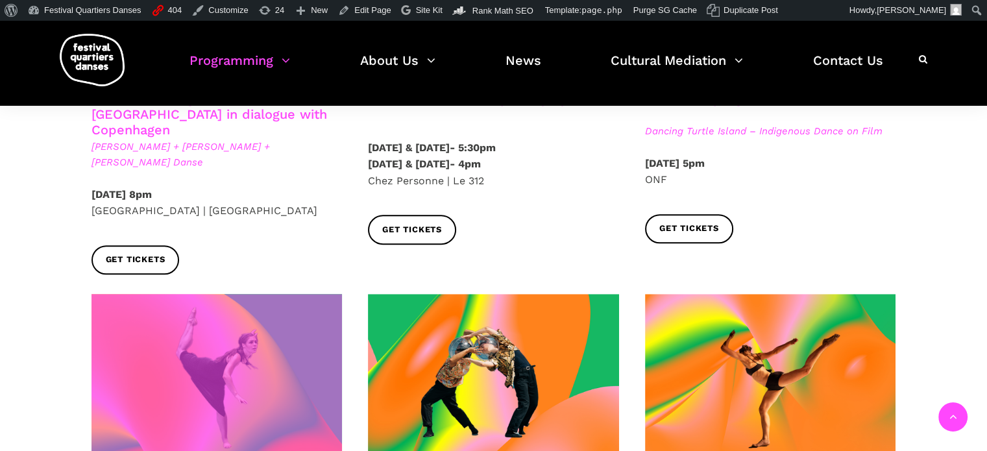
scroll to position [973, 0]
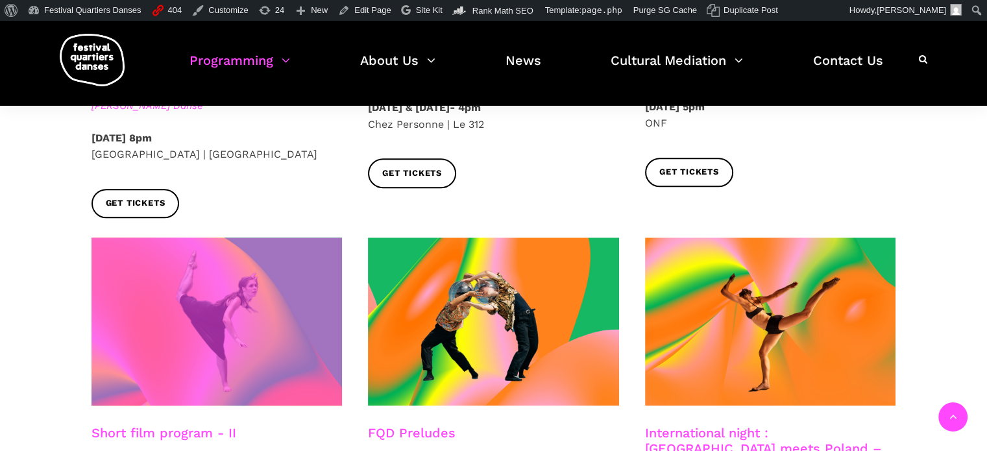
click at [247, 311] on span at bounding box center [216, 321] width 251 height 168
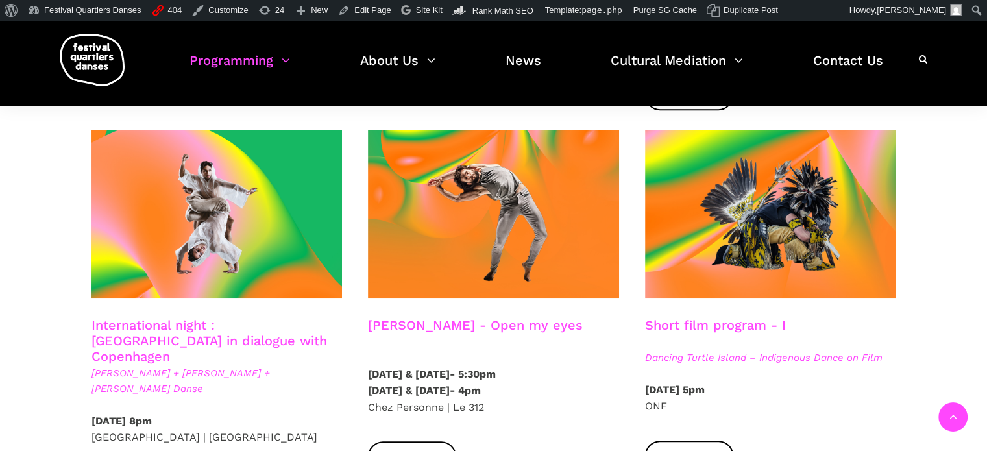
scroll to position [649, 0]
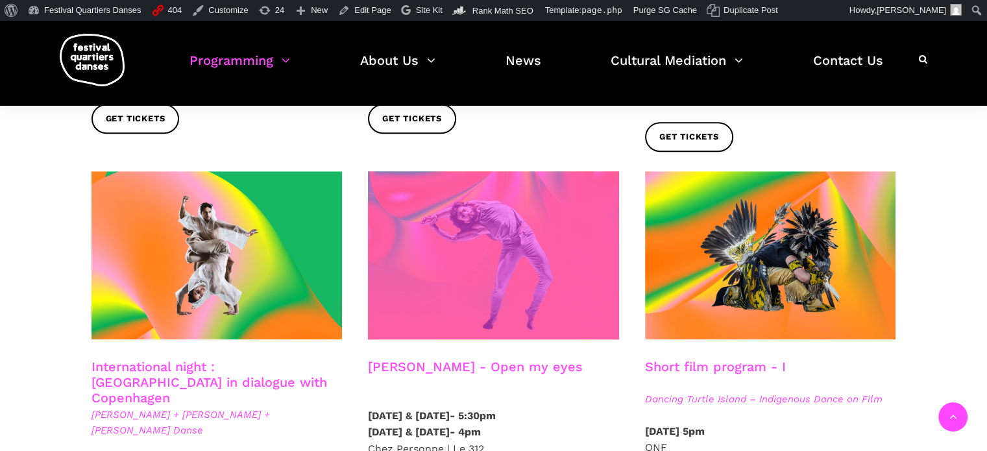
click at [501, 249] on span at bounding box center [493, 255] width 251 height 168
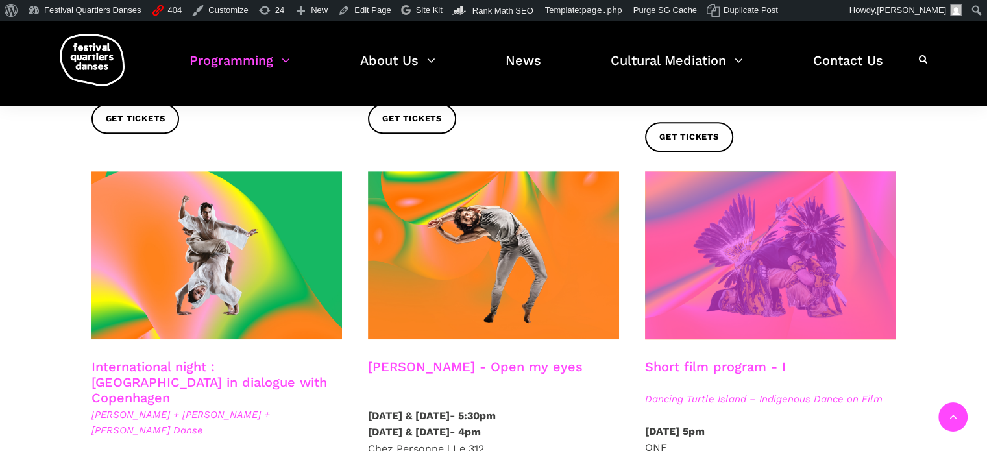
click at [764, 279] on span at bounding box center [770, 255] width 251 height 168
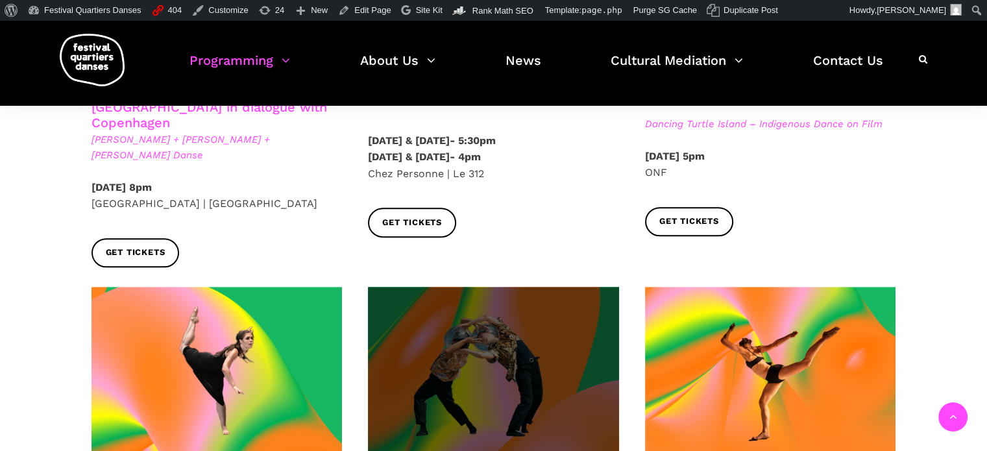
scroll to position [973, 0]
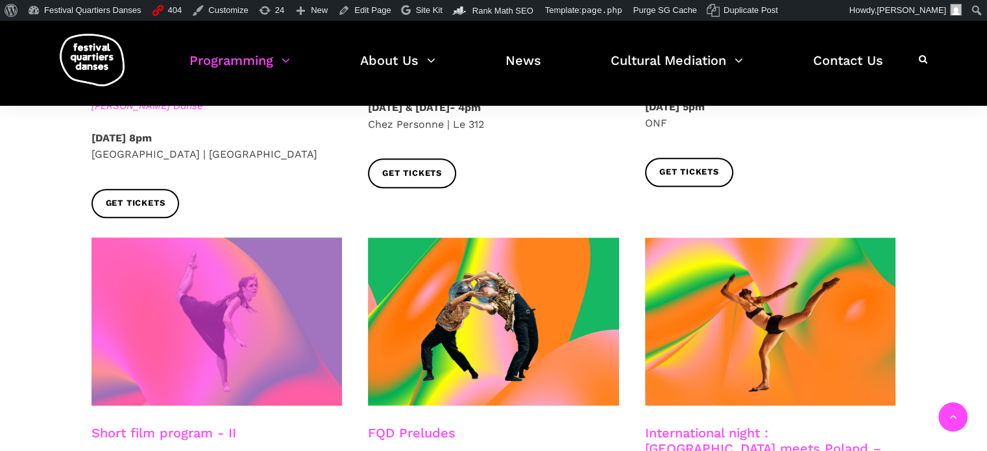
click at [272, 246] on span at bounding box center [216, 321] width 251 height 168
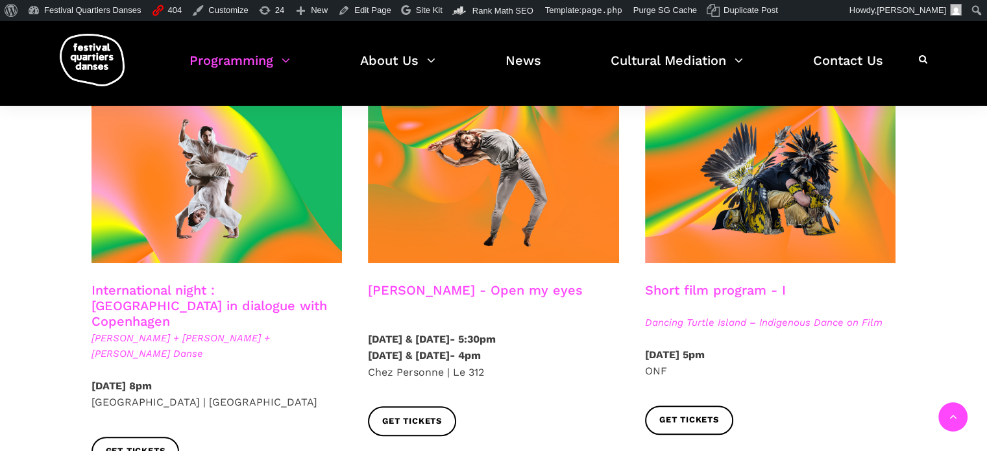
scroll to position [714, 0]
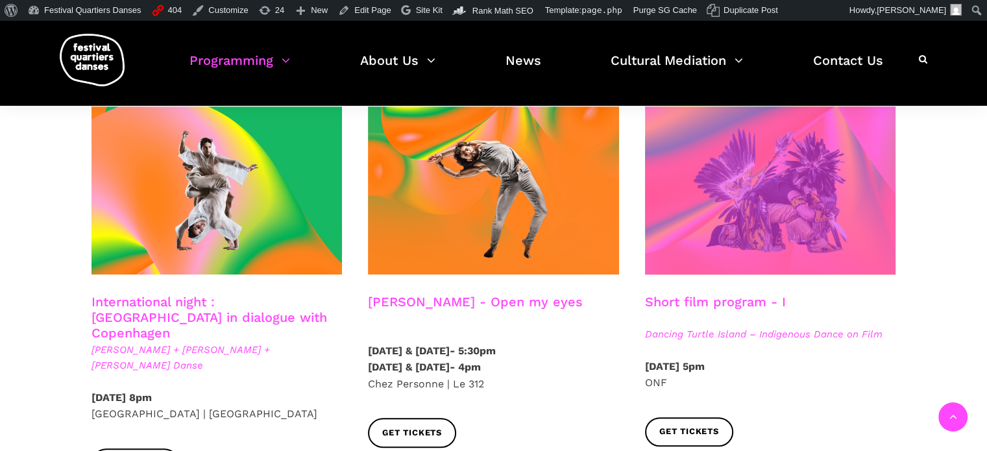
click at [731, 223] on span at bounding box center [770, 190] width 251 height 168
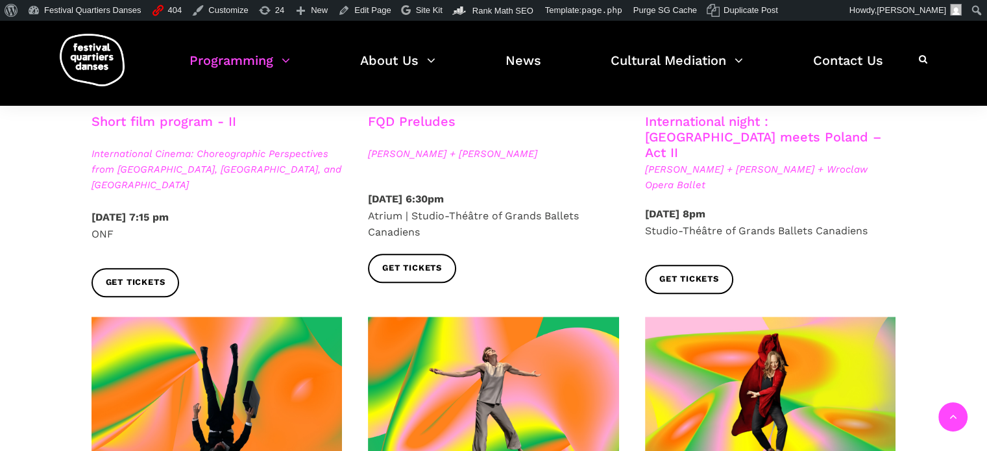
scroll to position [1492, 0]
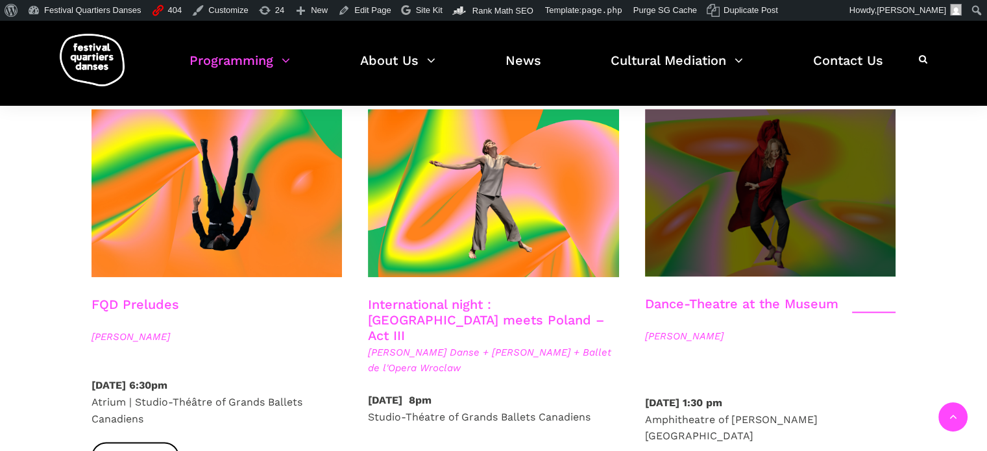
click at [699, 206] on span at bounding box center [770, 192] width 251 height 167
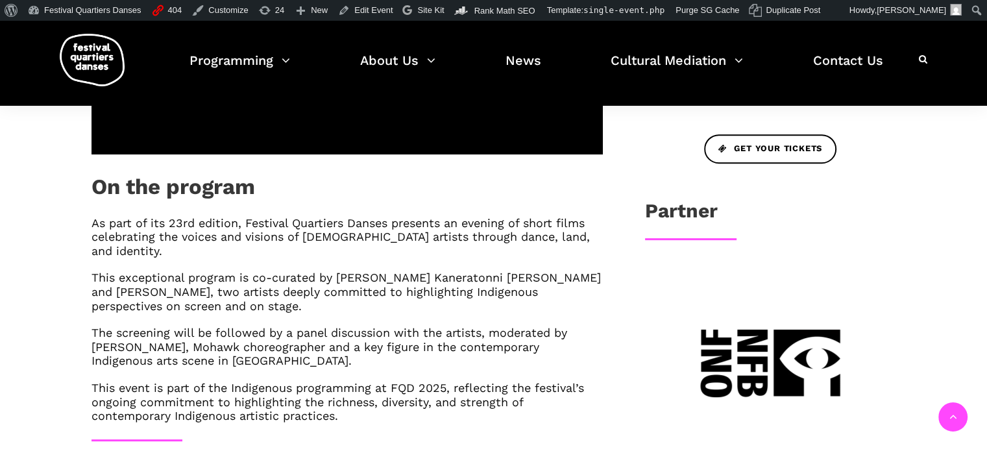
scroll to position [584, 0]
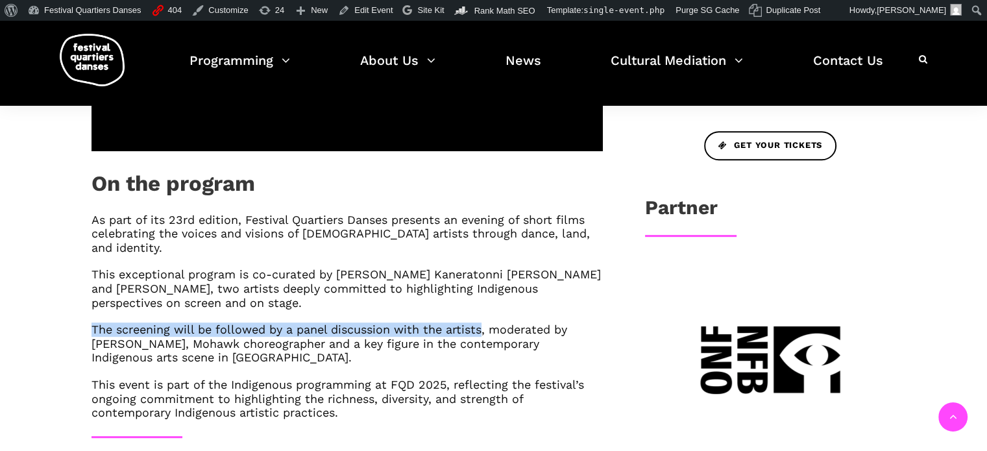
drag, startPoint x: 101, startPoint y: 314, endPoint x: 482, endPoint y: 319, distance: 380.8
click at [482, 322] on h6 "The screening will be followed by a panel discussion with the artists, moderate…" at bounding box center [346, 343] width 511 height 42
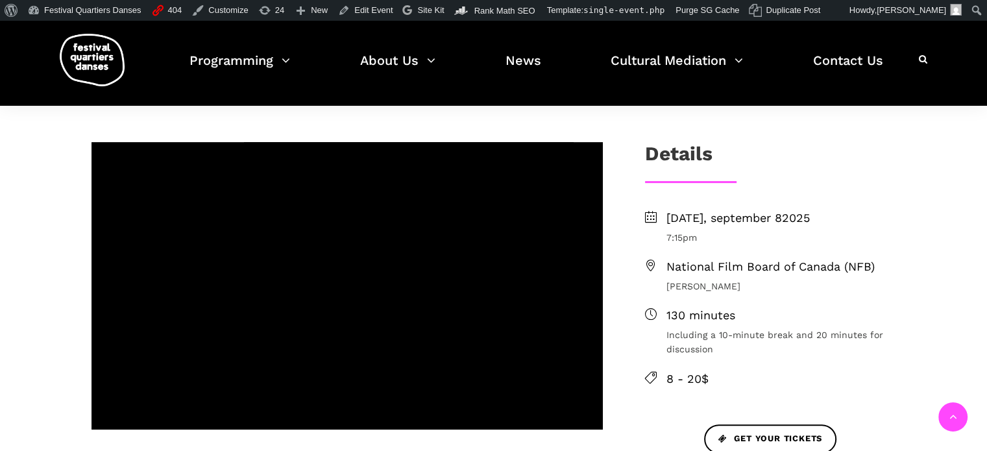
scroll to position [714, 0]
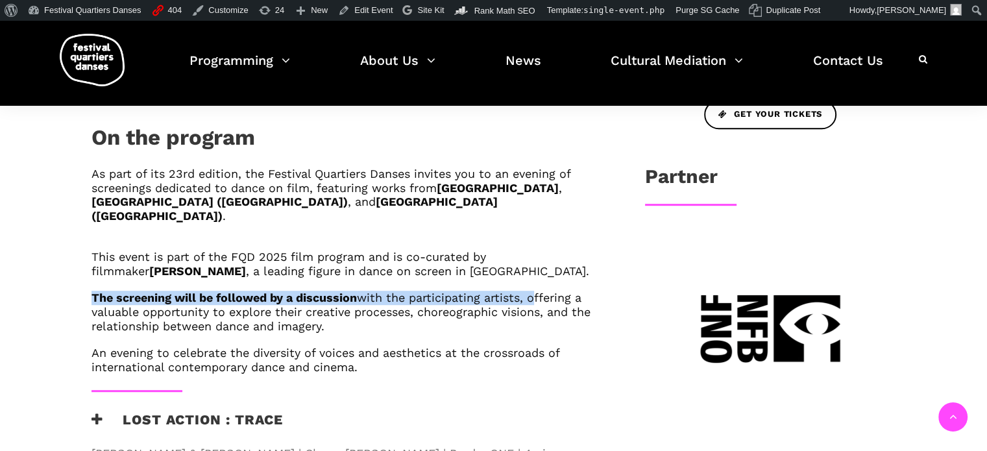
drag, startPoint x: 532, startPoint y: 241, endPoint x: 90, endPoint y: 238, distance: 442.5
click at [90, 238] on div "As part of its 23rd edition, the Festival Quartiers Danses invites you to an ev…" at bounding box center [346, 278] width 537 height 223
copy h6 "The screening will be followed by a discussion with the participating artists,"
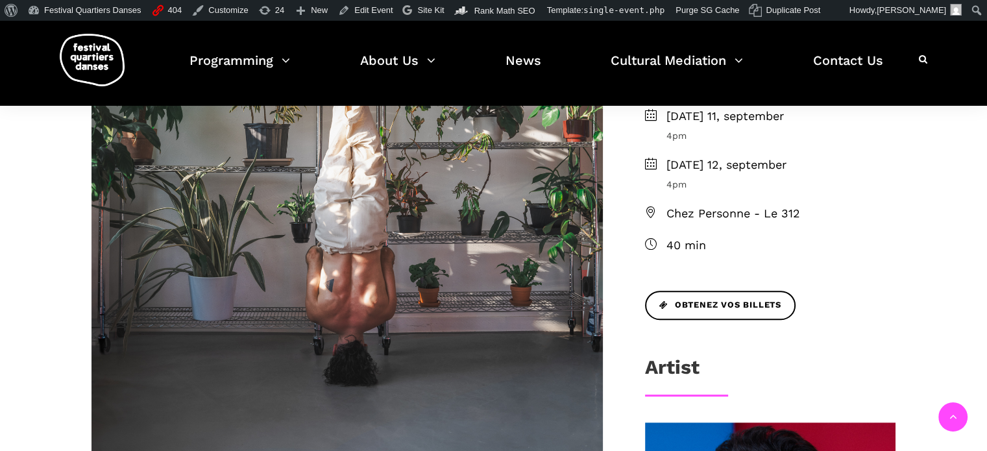
scroll to position [519, 0]
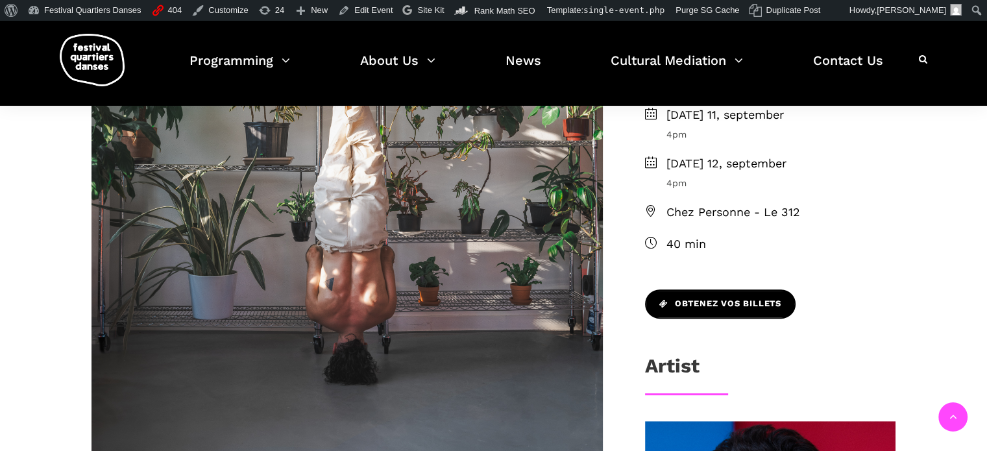
click at [684, 302] on span "Obtenez vos billets" at bounding box center [720, 304] width 122 height 14
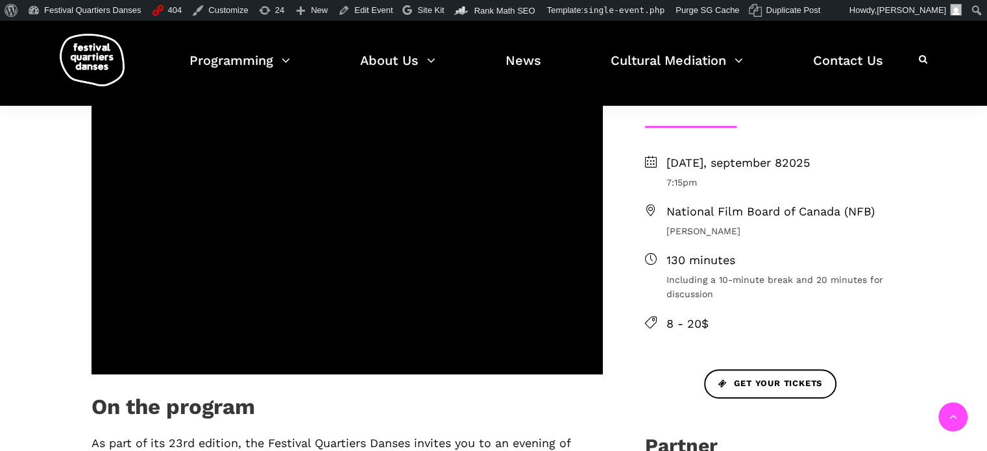
scroll to position [584, 0]
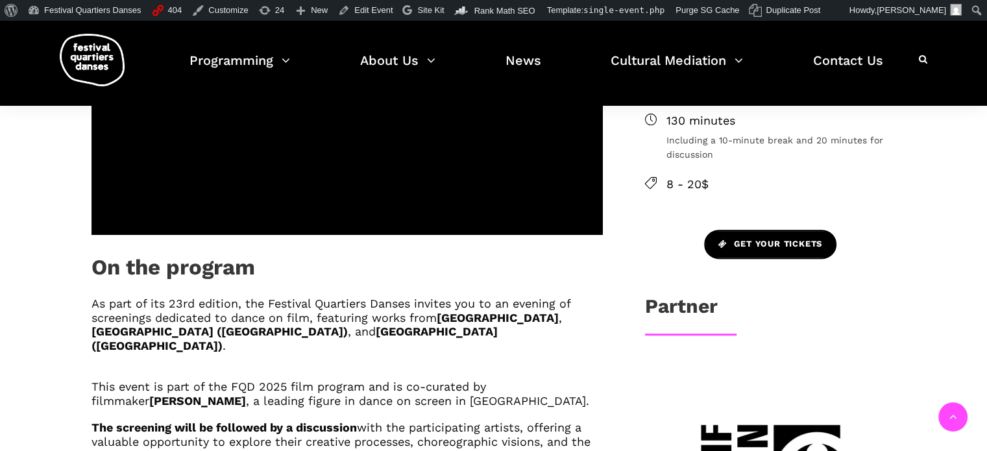
click at [720, 230] on link "Get your tickets" at bounding box center [770, 244] width 132 height 29
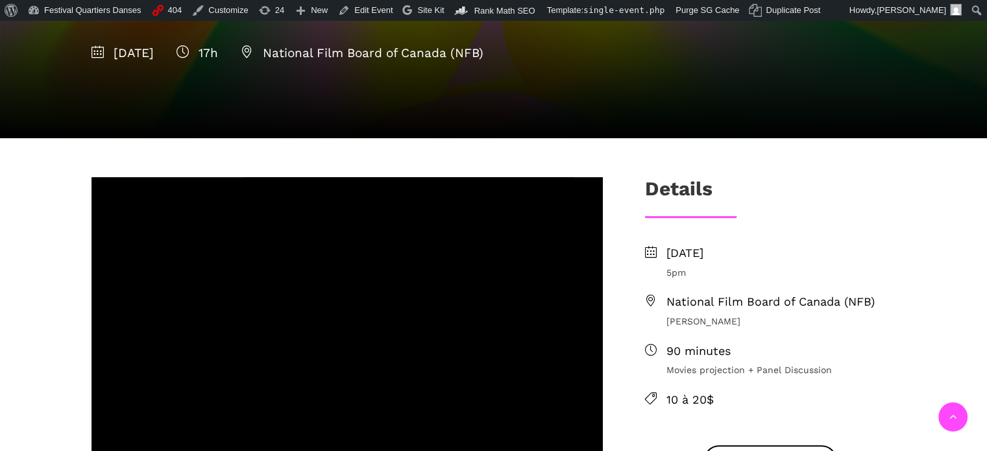
scroll to position [324, 0]
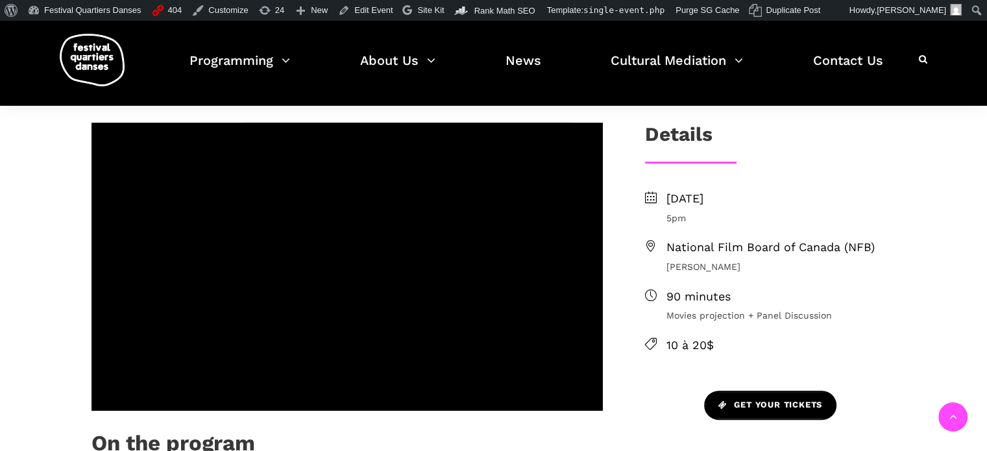
click at [743, 394] on link "Get your tickets" at bounding box center [770, 405] width 132 height 29
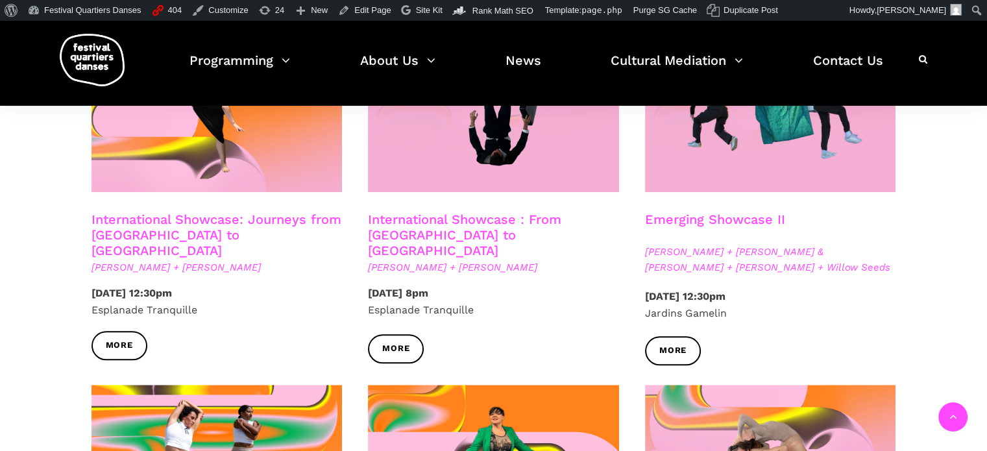
scroll to position [1103, 0]
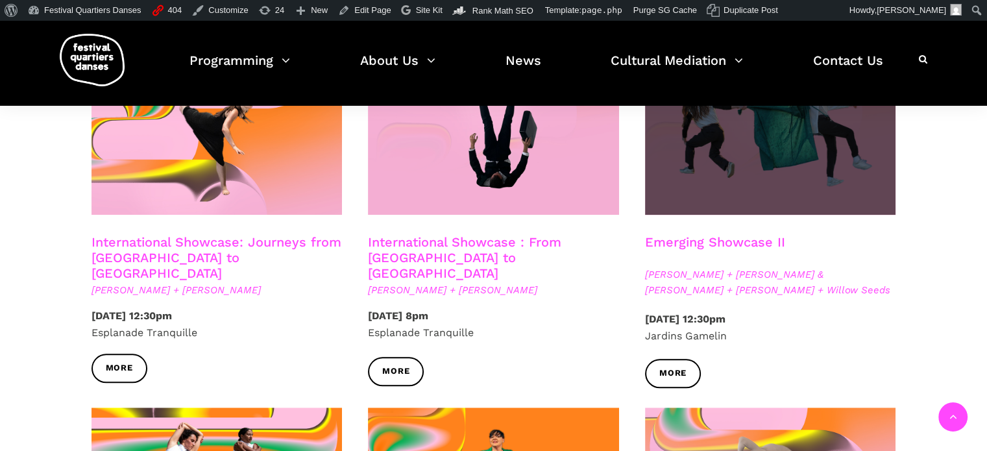
click at [715, 193] on span at bounding box center [770, 131] width 251 height 168
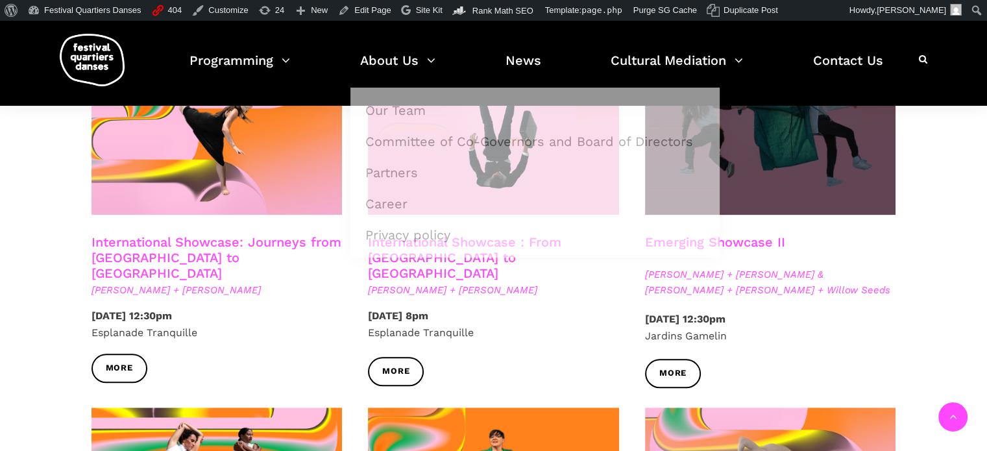
click at [777, 175] on span at bounding box center [770, 131] width 251 height 168
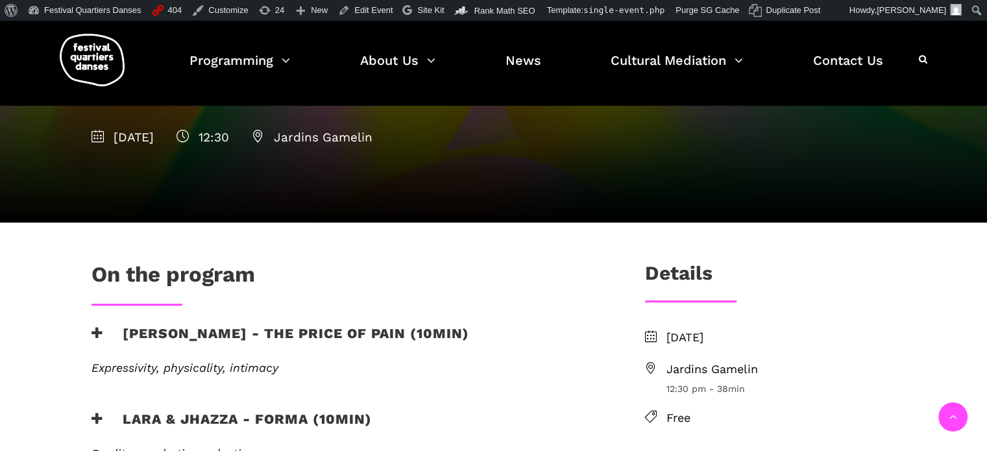
scroll to position [259, 0]
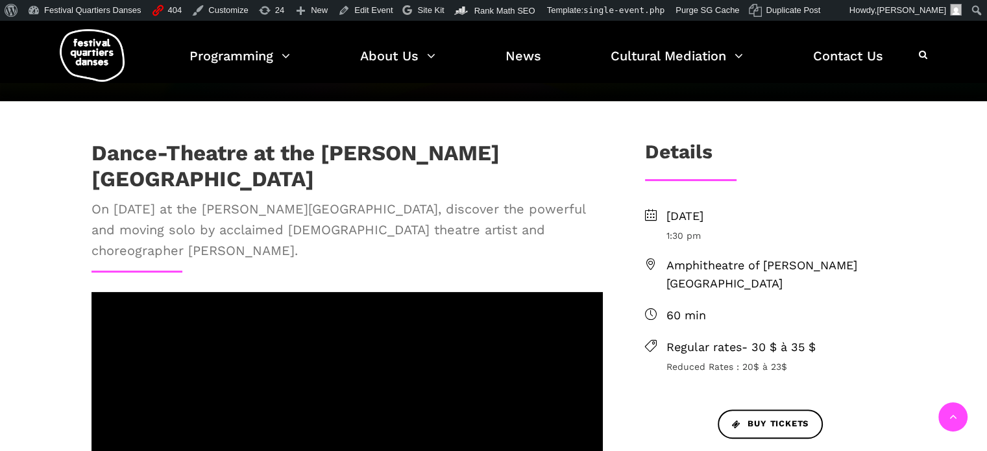
scroll to position [454, 0]
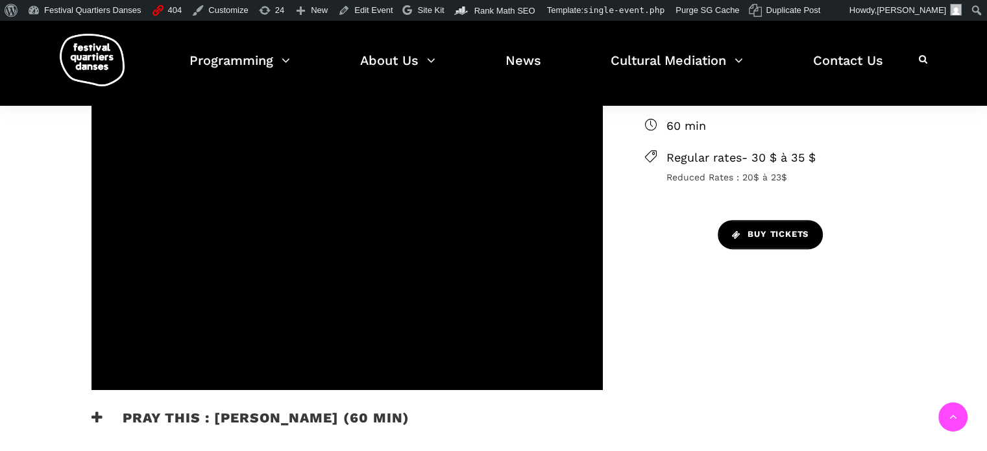
click at [746, 231] on span "Buy tickets" at bounding box center [770, 235] width 77 height 14
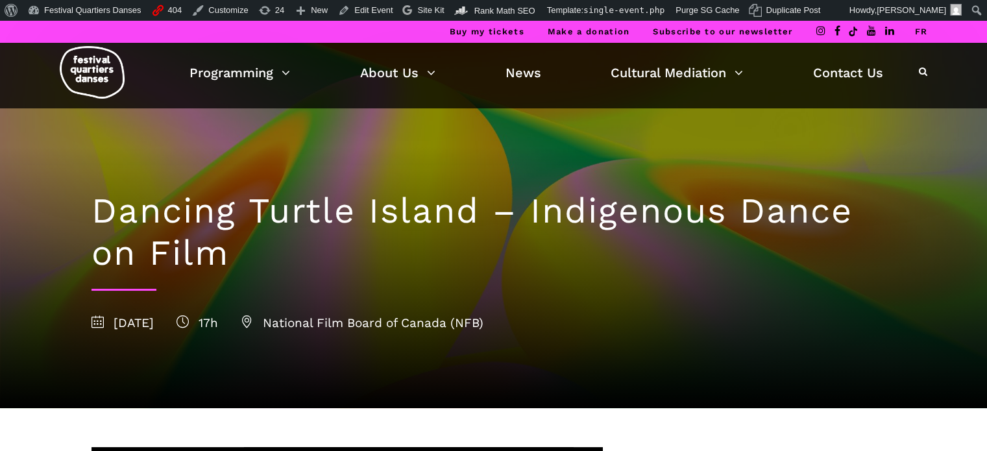
click at [911, 28] on span at bounding box center [859, 32] width 110 height 22
click at [926, 27] on link "FR" at bounding box center [920, 32] width 13 height 10
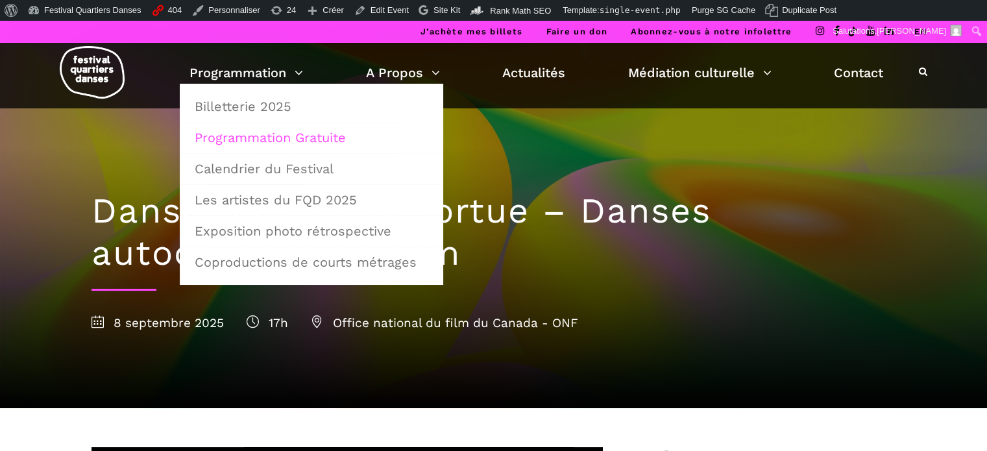
click at [237, 138] on link "Programmation Gratuite" at bounding box center [311, 138] width 249 height 30
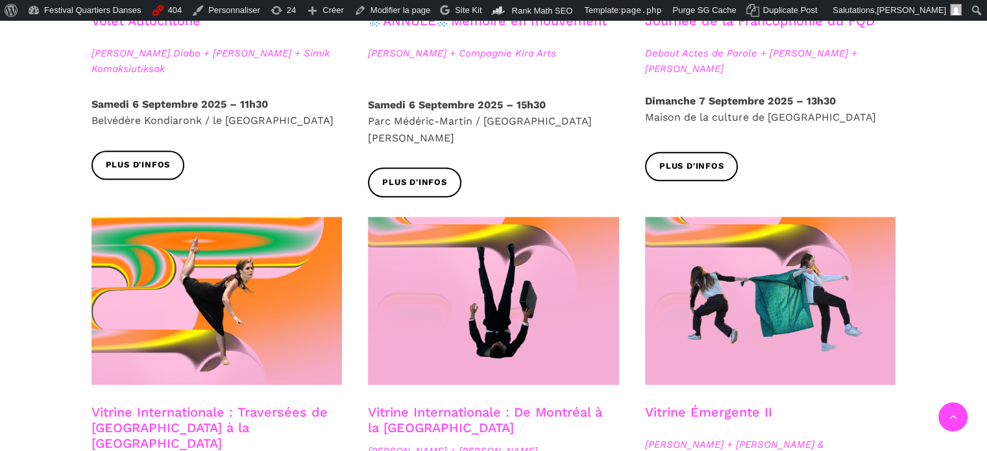
scroll to position [996, 0]
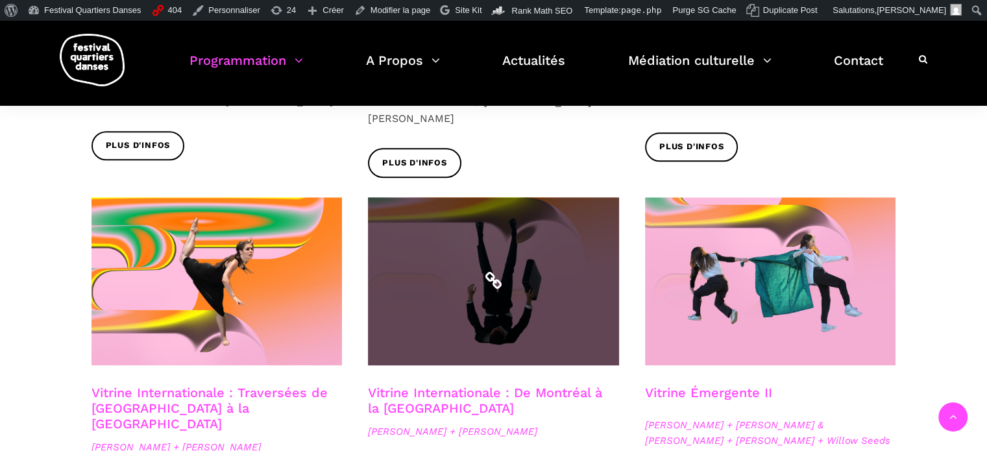
click at [497, 238] on span at bounding box center [493, 281] width 251 height 168
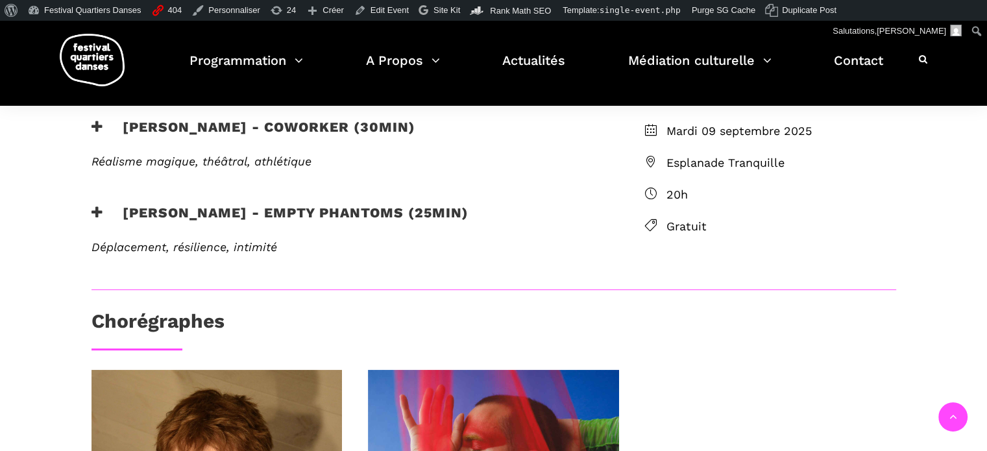
scroll to position [389, 0]
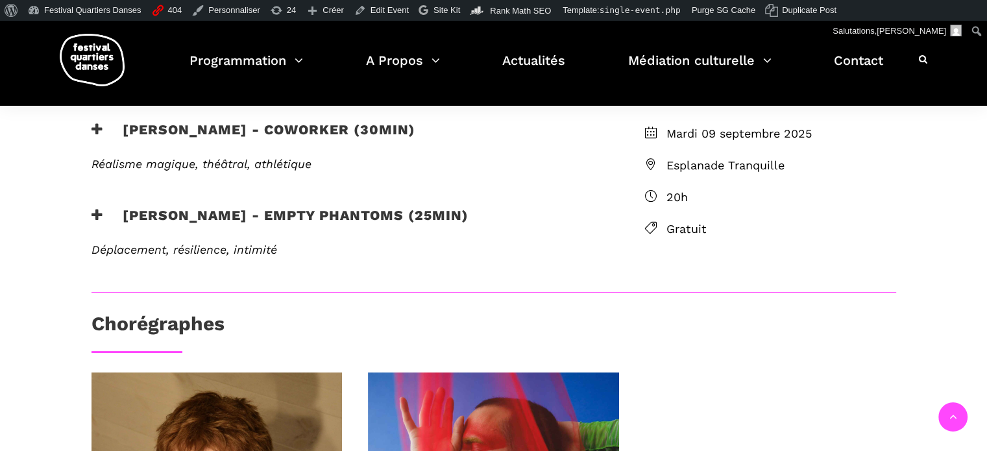
click at [356, 217] on h3 "Linus Jansner - Empty phantoms (25min)" at bounding box center [279, 223] width 377 height 32
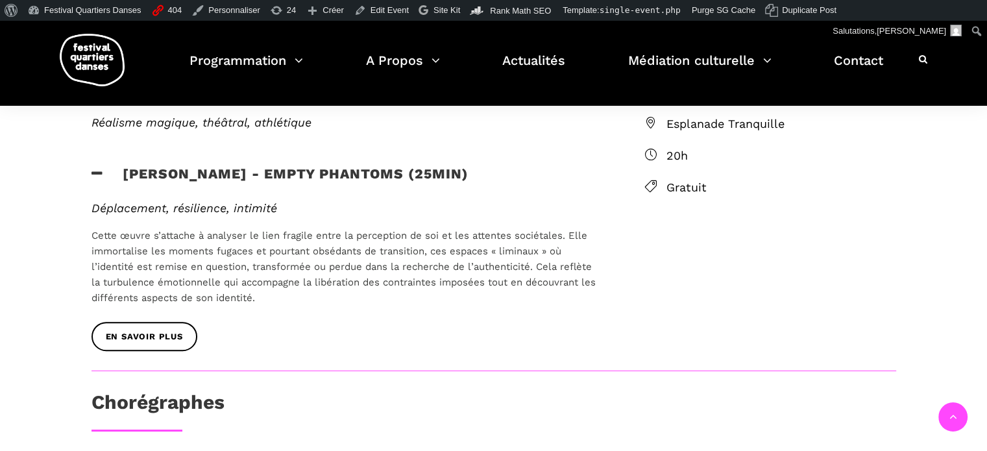
scroll to position [454, 0]
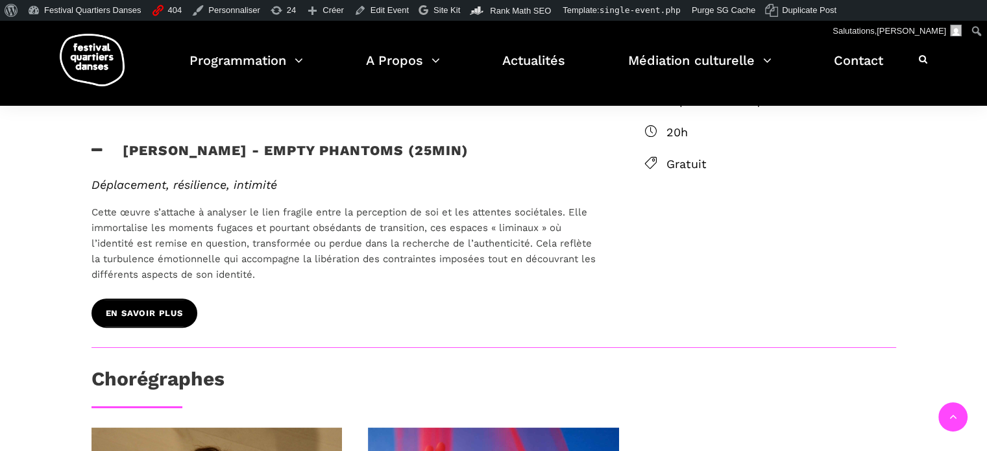
click at [154, 304] on link "EN SAVOIR PLUS" at bounding box center [144, 312] width 106 height 29
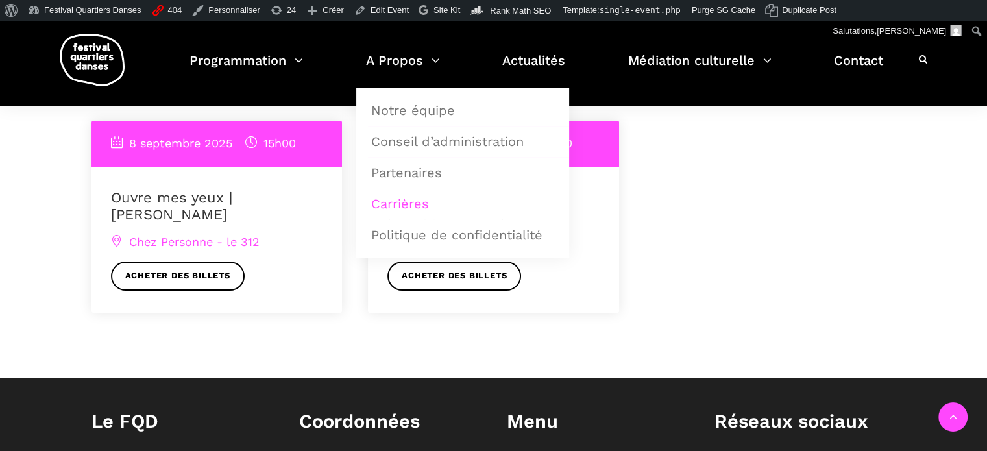
scroll to position [908, 0]
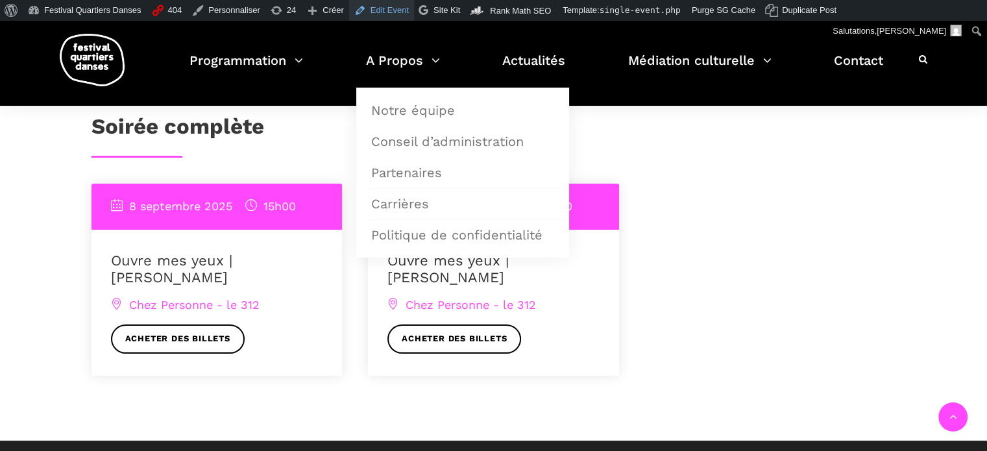
click at [363, 7] on link "Edit Event" at bounding box center [381, 10] width 65 height 21
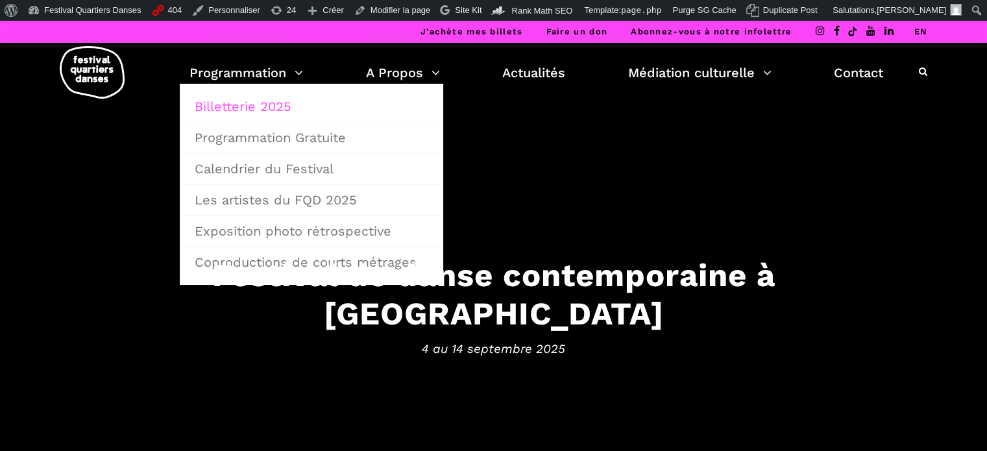
click at [235, 104] on link "Billetterie 2025" at bounding box center [311, 106] width 249 height 30
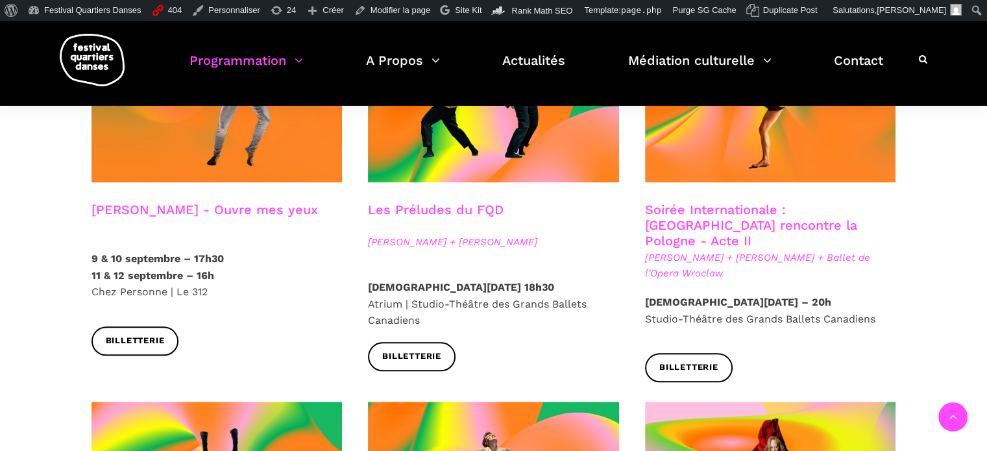
scroll to position [1190, 0]
